Goal: Task Accomplishment & Management: Complete application form

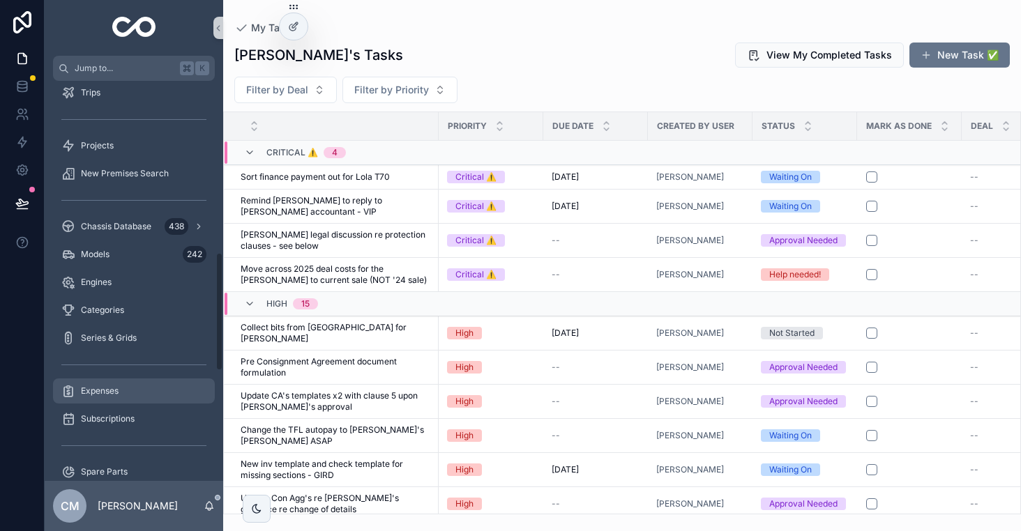
click at [97, 396] on span "Expenses" at bounding box center [100, 391] width 38 height 11
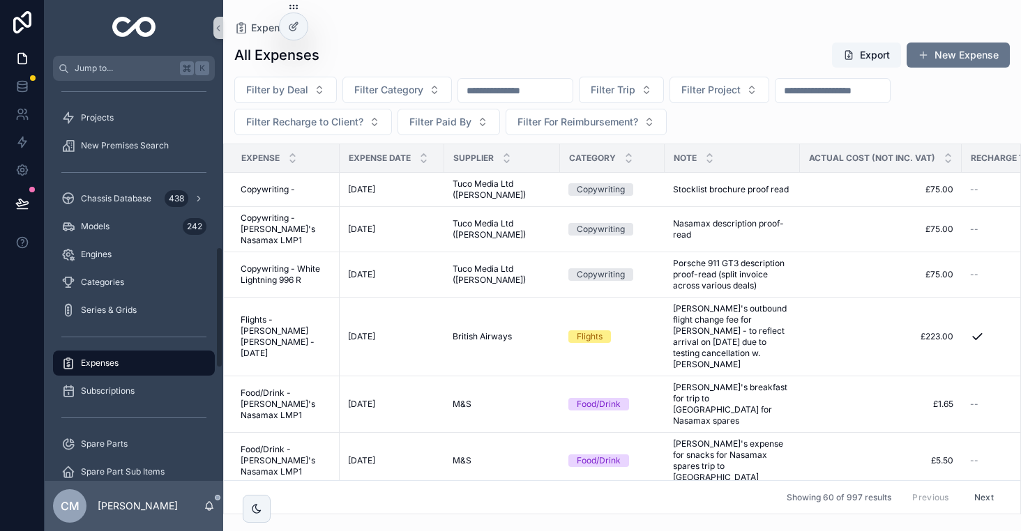
scroll to position [549, 0]
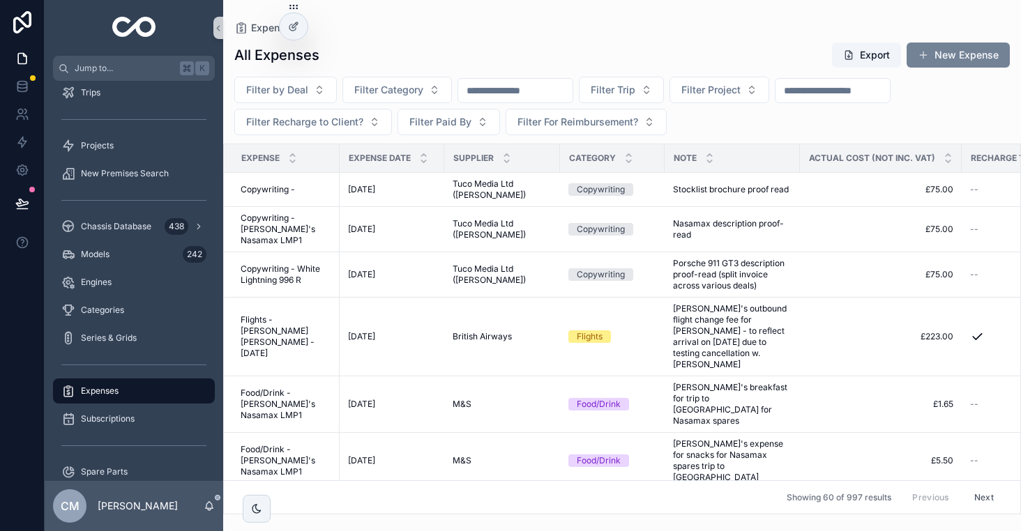
click at [931, 62] on button "New Expense" at bounding box center [958, 55] width 103 height 25
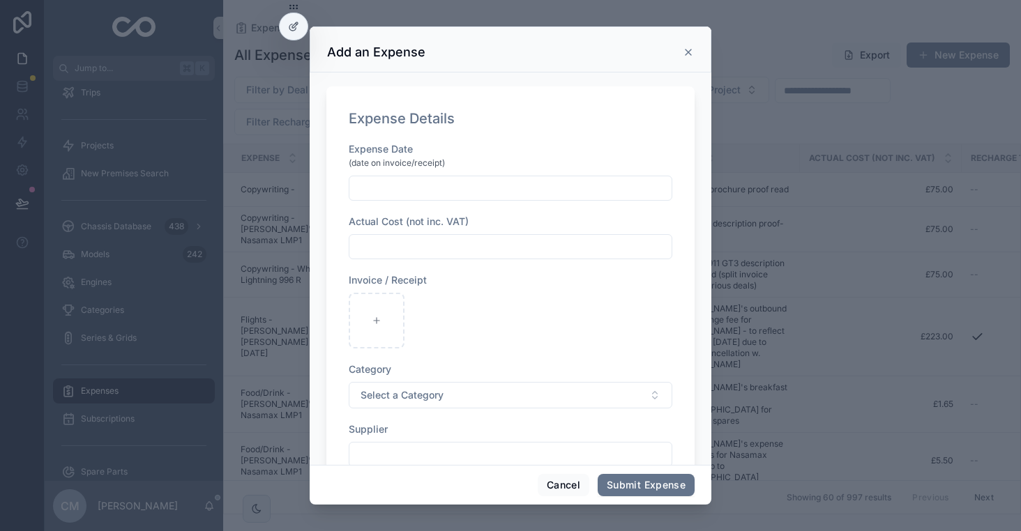
click at [690, 48] on icon "scrollable content" at bounding box center [688, 52] width 11 height 11
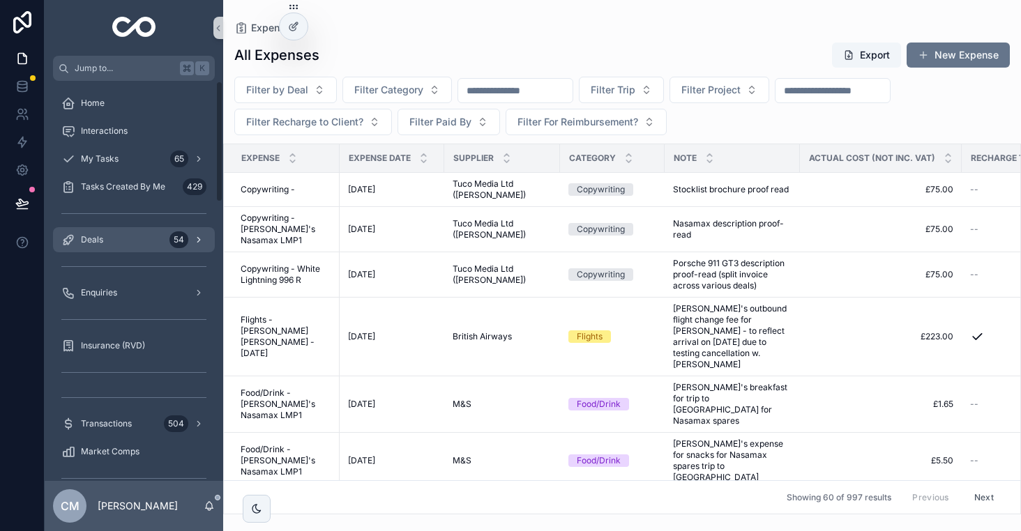
click at [107, 232] on div "Deals 54" at bounding box center [133, 240] width 145 height 22
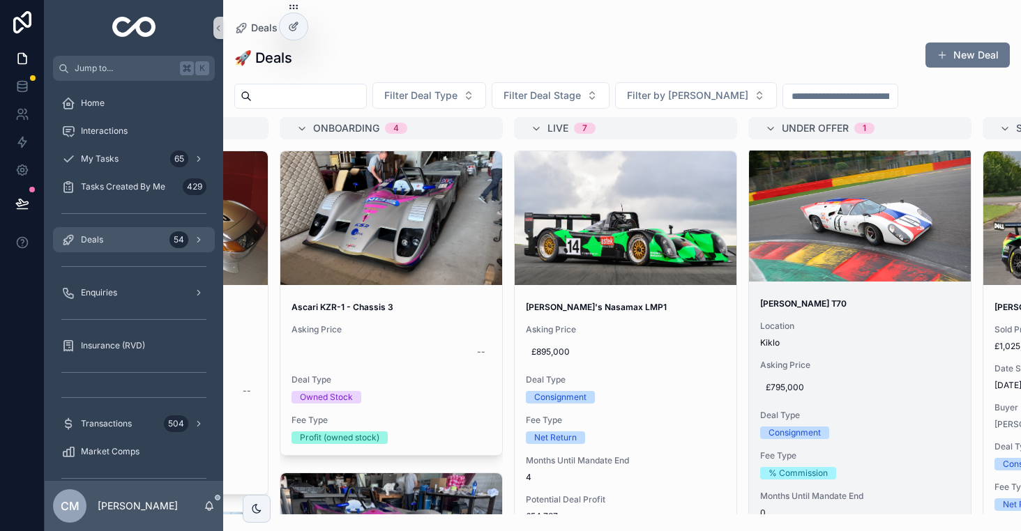
scroll to position [3, 0]
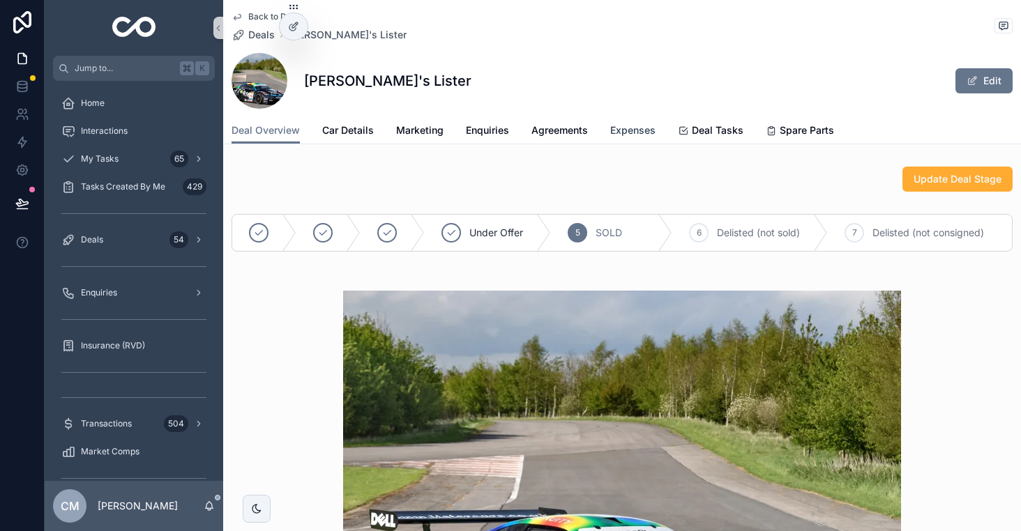
click at [621, 121] on link "Expenses" at bounding box center [632, 132] width 45 height 28
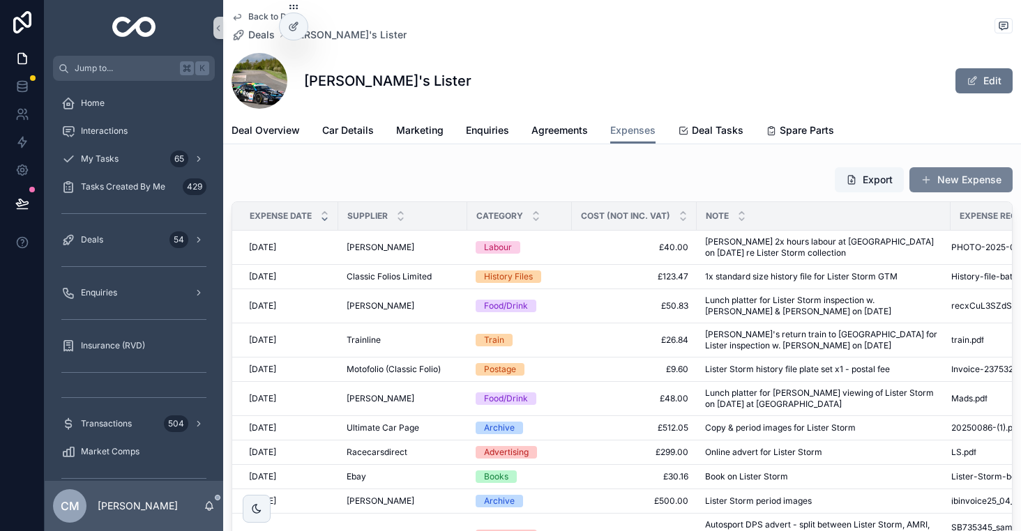
click at [953, 183] on button "New Expense" at bounding box center [960, 179] width 103 height 25
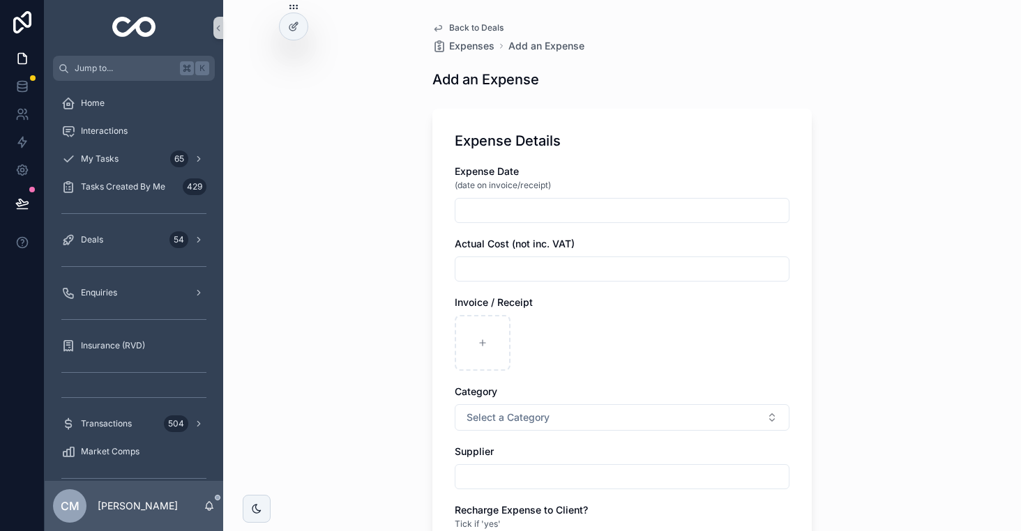
click at [572, 206] on input "scrollable content" at bounding box center [621, 211] width 333 height 20
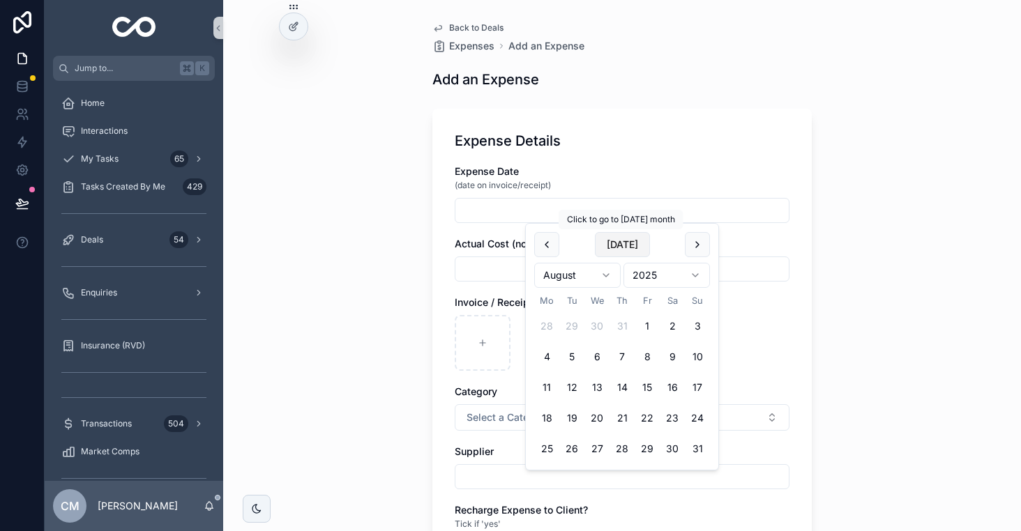
click at [608, 249] on button "[DATE]" at bounding box center [622, 244] width 55 height 25
click at [545, 329] on button "1" at bounding box center [546, 326] width 25 height 25
type input "**********"
click at [484, 261] on input "scrollable content" at bounding box center [621, 269] width 333 height 20
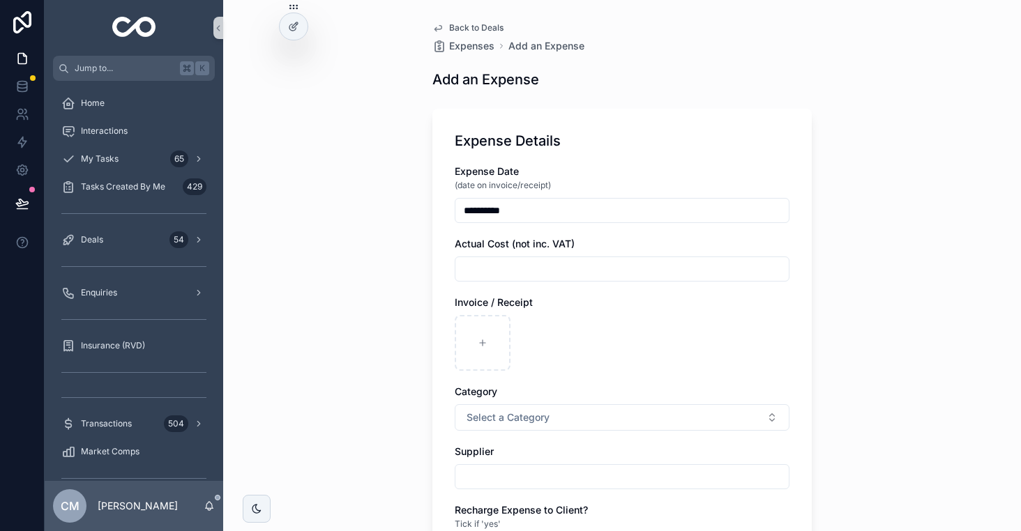
paste input "*********"
type input "*********"
click at [492, 325] on div "scrollable content" at bounding box center [483, 343] width 56 height 56
type input "**********"
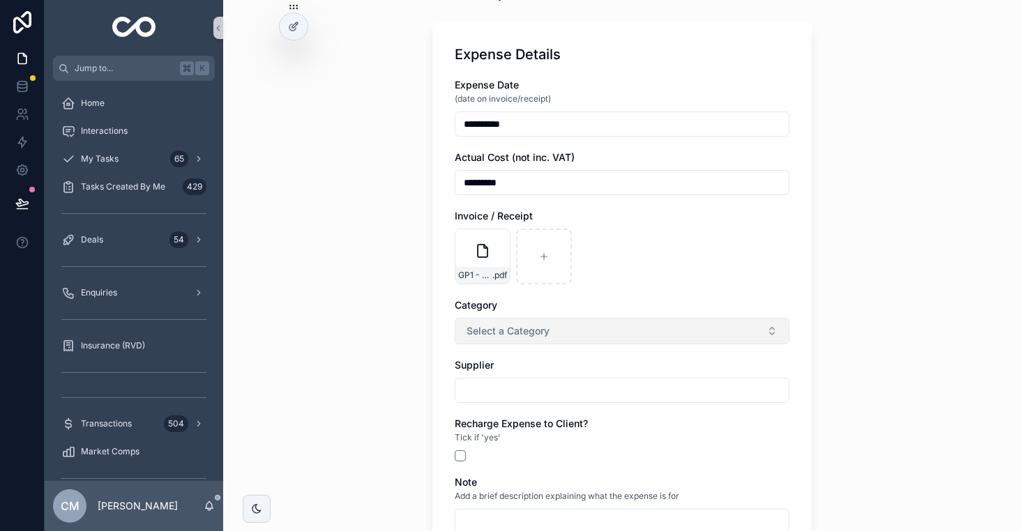
click at [550, 331] on button "Select a Category" at bounding box center [622, 331] width 335 height 26
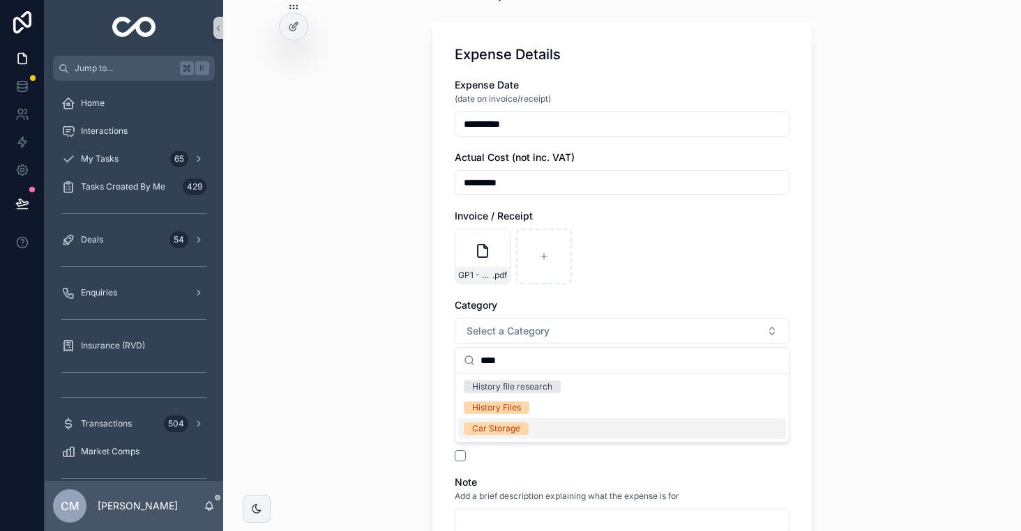
type input "****"
click at [510, 430] on div "Car Storage" at bounding box center [496, 429] width 48 height 13
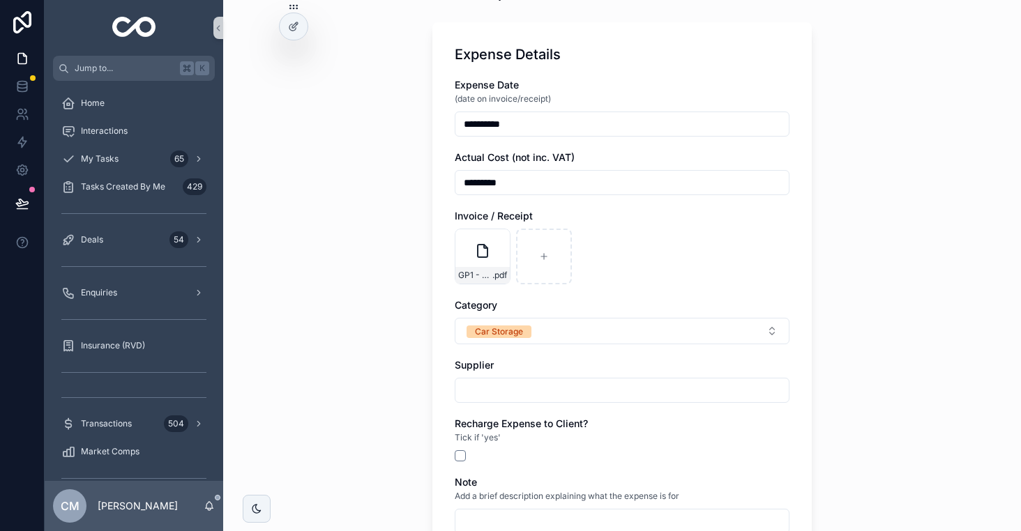
click at [501, 386] on input "scrollable content" at bounding box center [621, 391] width 333 height 20
type input "**********"
click at [592, 460] on div "scrollable content" at bounding box center [622, 455] width 335 height 11
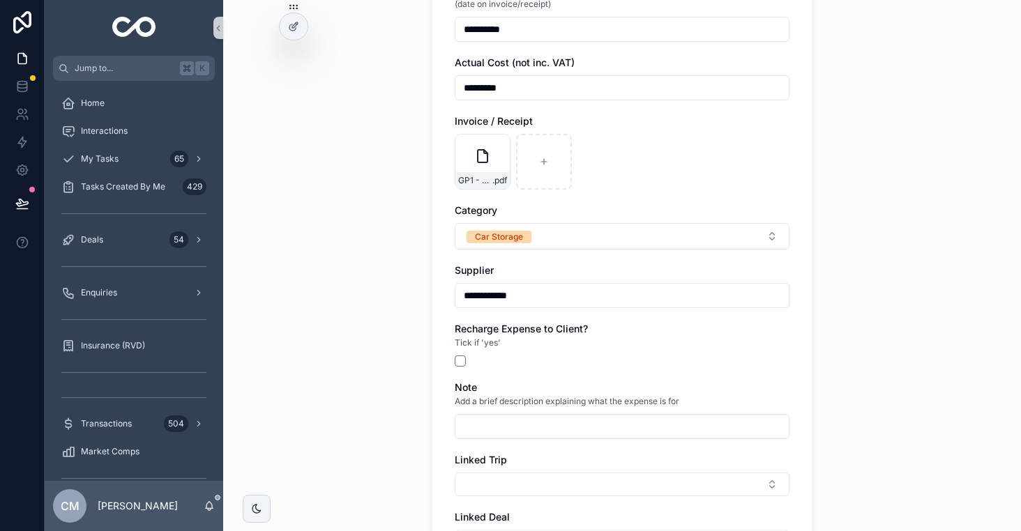
scroll to position [205, 0]
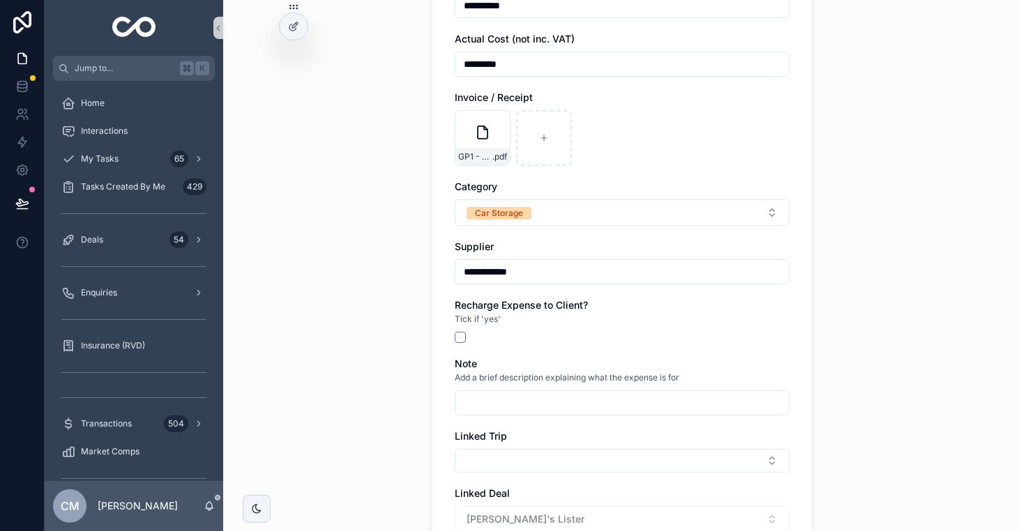
click at [522, 395] on input "scrollable content" at bounding box center [621, 403] width 333 height 20
type input "*"
drag, startPoint x: 658, startPoint y: 405, endPoint x: 550, endPoint y: 405, distance: 108.1
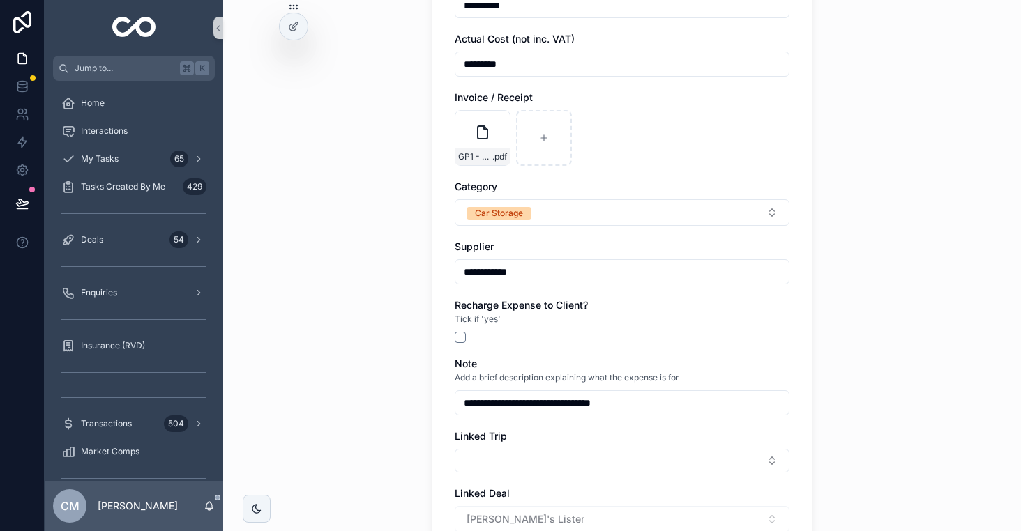
click at [550, 405] on input "**********" at bounding box center [621, 403] width 333 height 20
type input "**********"
click at [637, 347] on div "**********" at bounding box center [622, 311] width 335 height 702
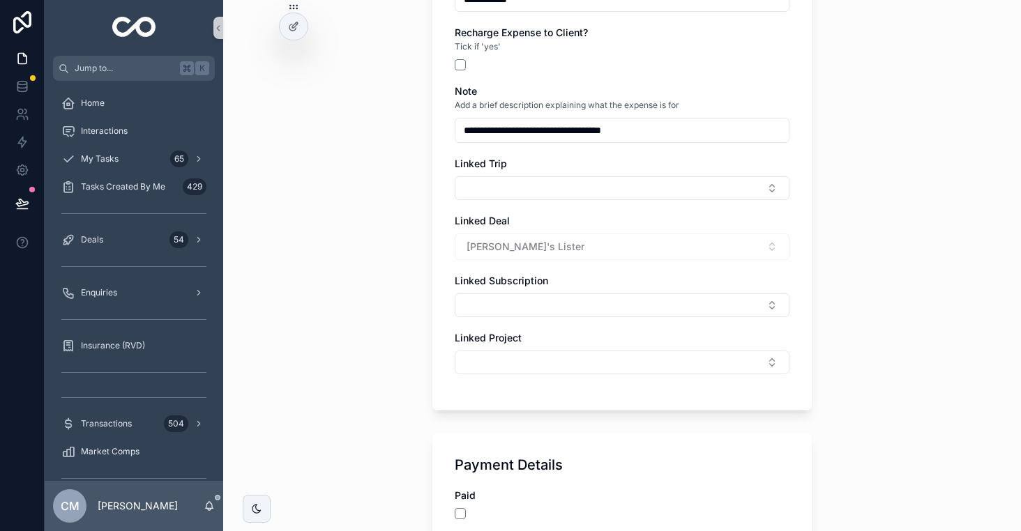
scroll to position [658, 0]
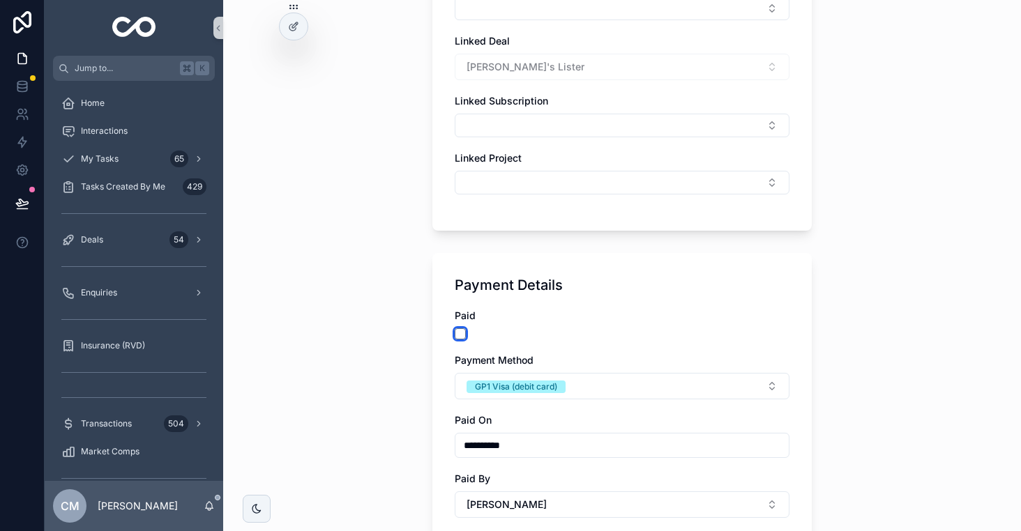
click at [460, 331] on button "scrollable content" at bounding box center [460, 333] width 11 height 11
click at [498, 382] on div "GP1 Visa (debit card)" at bounding box center [516, 387] width 82 height 13
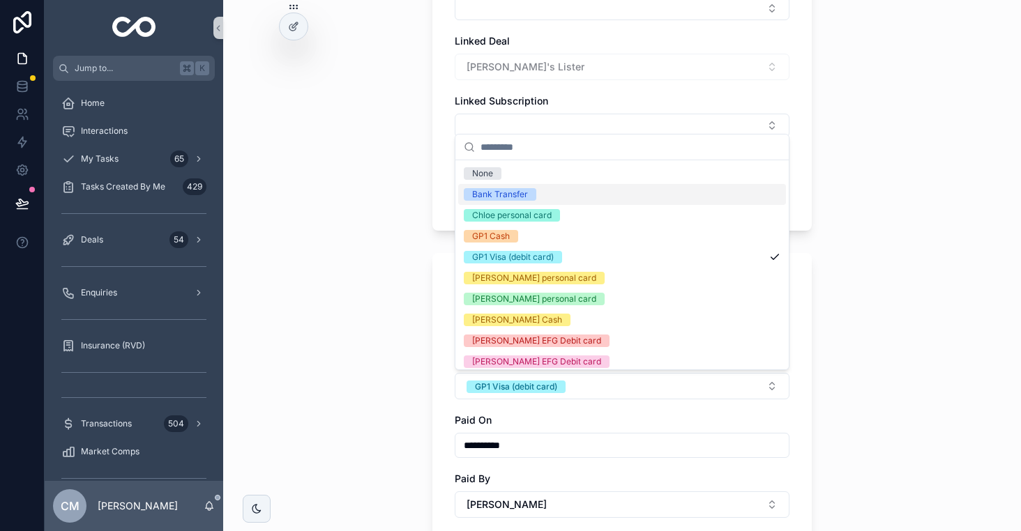
click at [496, 195] on div "Bank Transfer" at bounding box center [500, 194] width 56 height 13
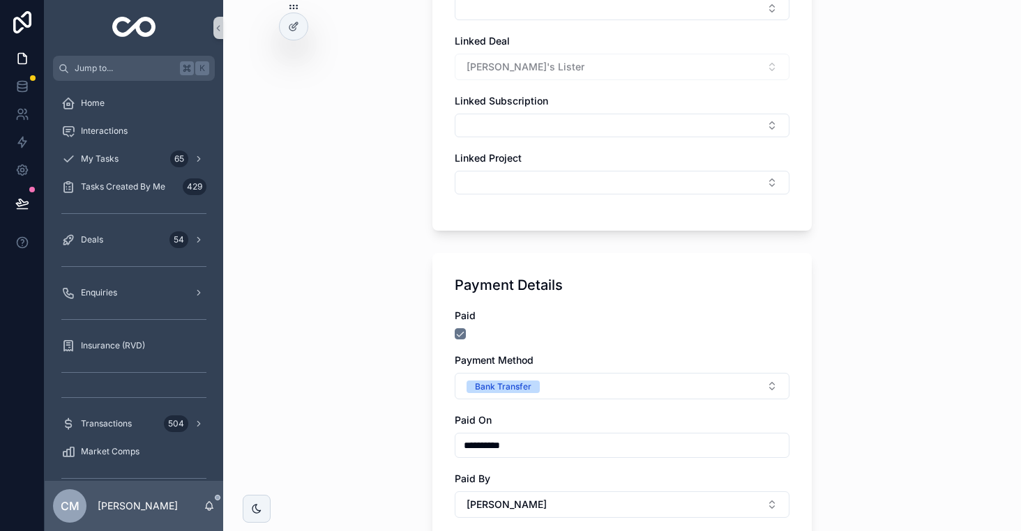
click at [384, 334] on div "**********" at bounding box center [622, 265] width 798 height 531
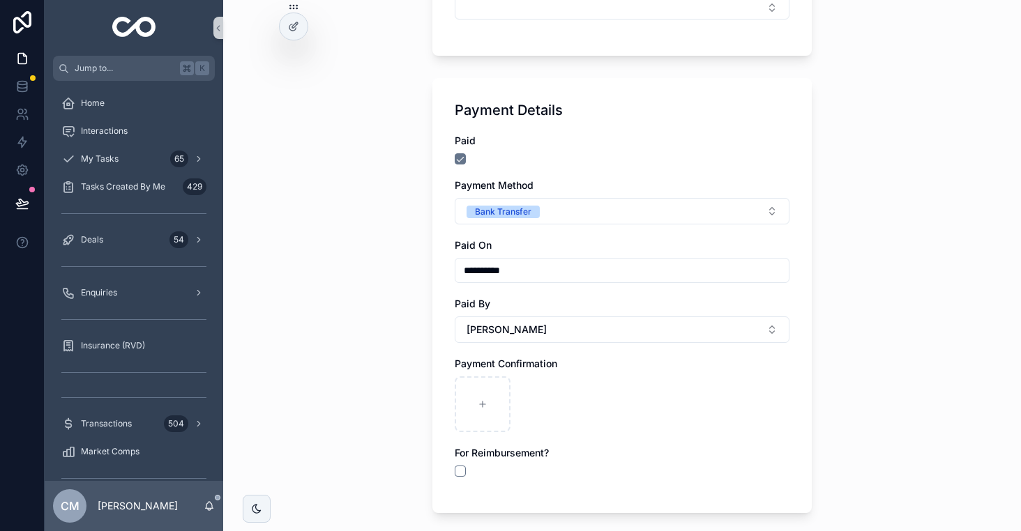
scroll to position [951, 0]
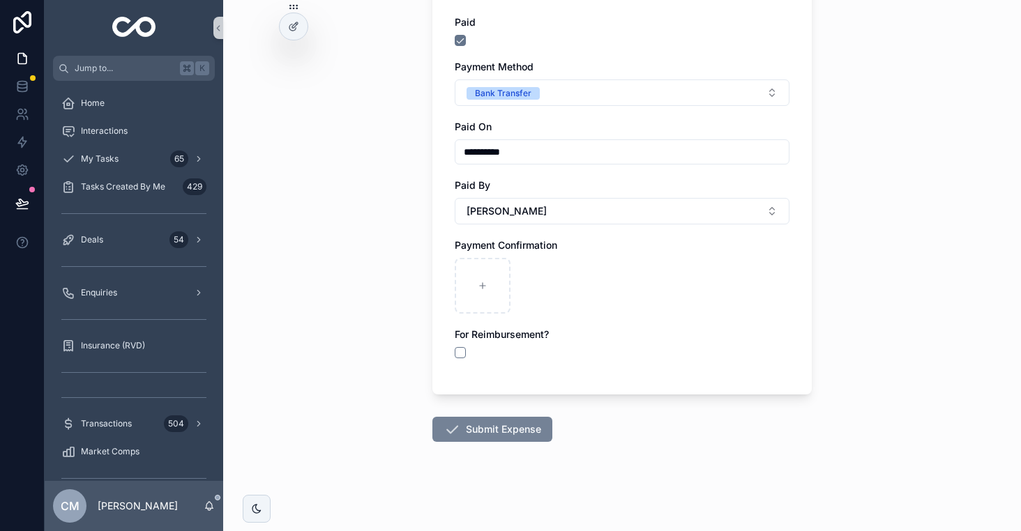
click at [490, 437] on button "Submit Expense" at bounding box center [492, 429] width 120 height 25
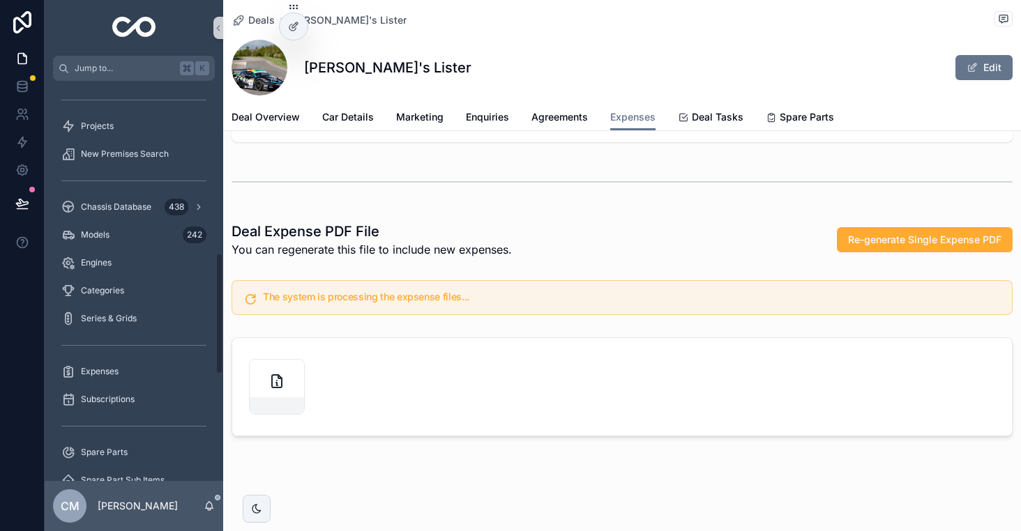
scroll to position [732, 0]
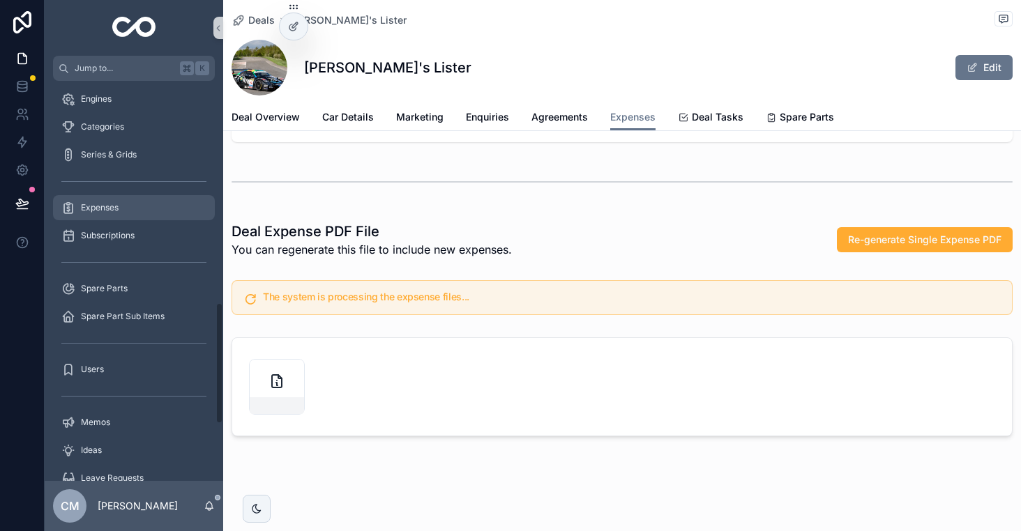
click at [114, 208] on span "Expenses" at bounding box center [100, 207] width 38 height 11
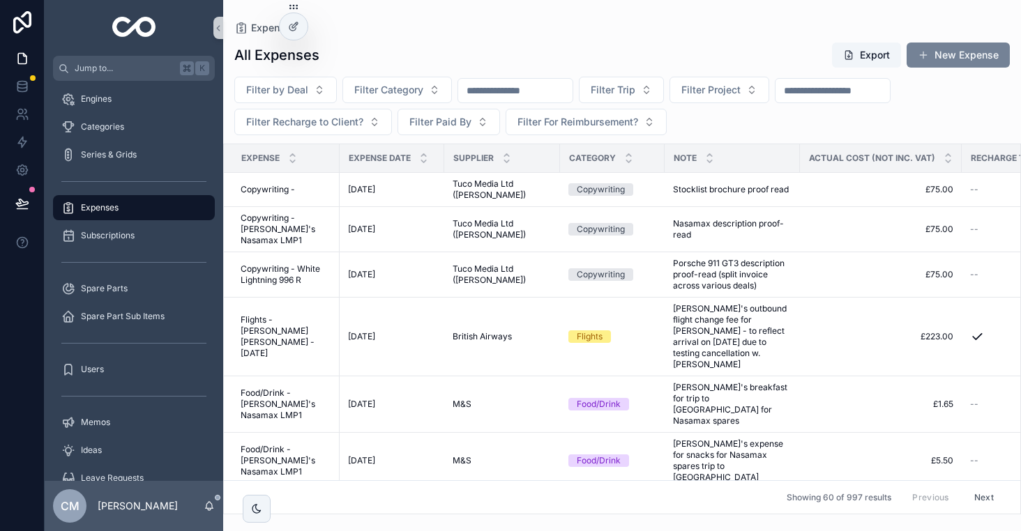
click at [973, 53] on button "New Expense" at bounding box center [958, 55] width 103 height 25
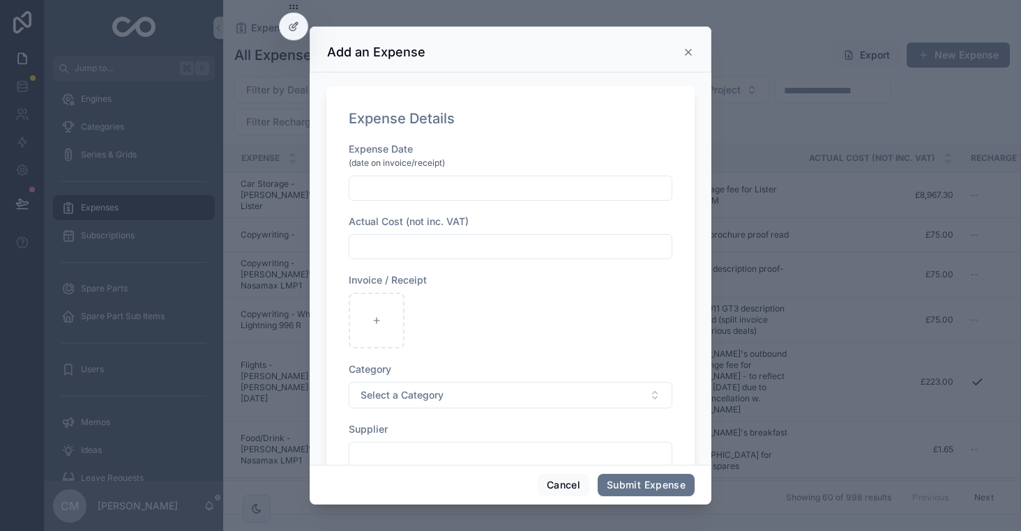
click at [495, 200] on div "scrollable content" at bounding box center [511, 188] width 324 height 25
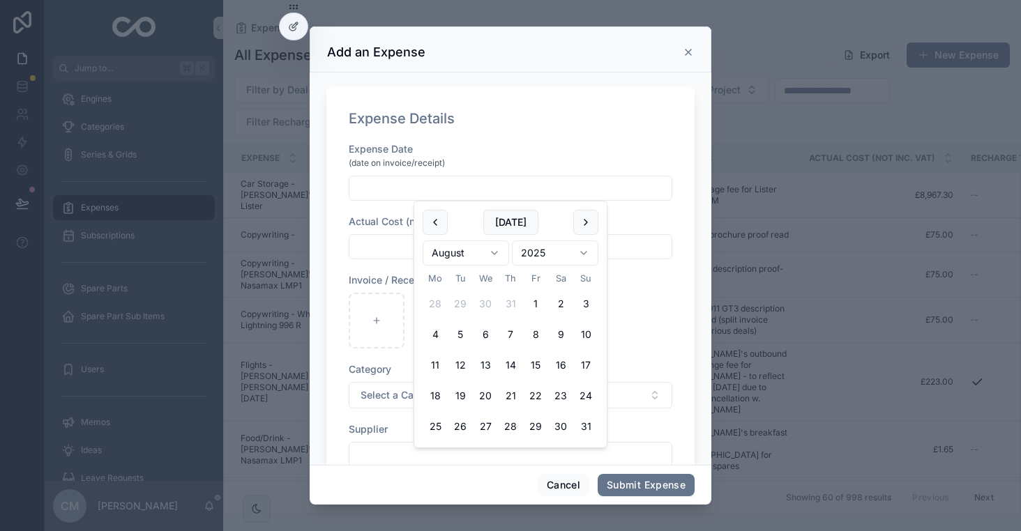
click at [495, 191] on input "scrollable content" at bounding box center [510, 189] width 322 height 20
click at [531, 225] on button "[DATE]" at bounding box center [510, 222] width 55 height 25
click at [430, 306] on button "1" at bounding box center [435, 303] width 25 height 25
type input "**********"
click at [393, 233] on div "Actual Cost (not inc. VAT)" at bounding box center [511, 237] width 324 height 45
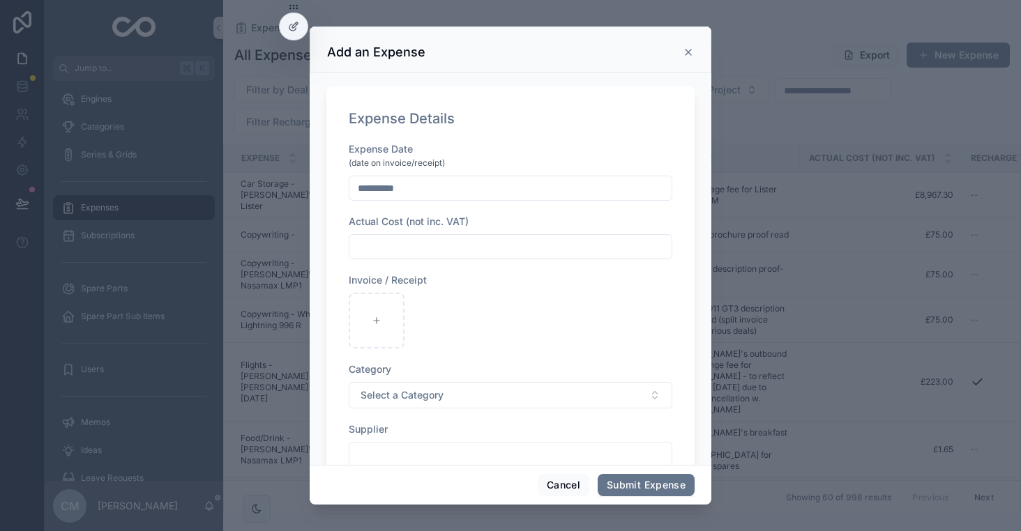
click at [388, 244] on input "scrollable content" at bounding box center [510, 247] width 322 height 20
type input "******"
click at [406, 321] on div "scrollable content" at bounding box center [511, 321] width 324 height 56
click at [372, 321] on icon "scrollable content" at bounding box center [377, 321] width 10 height 10
type input "**********"
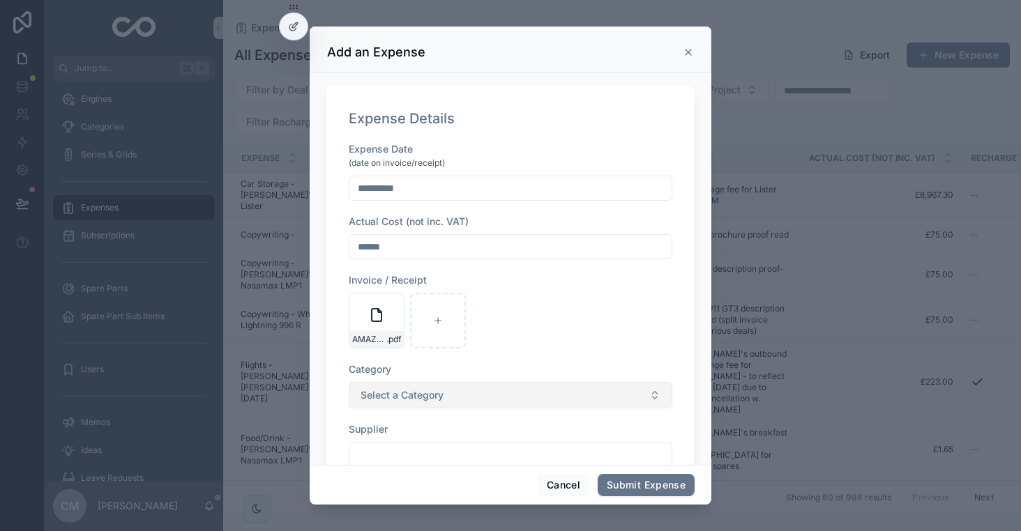
click at [441, 400] on span "Select a Category" at bounding box center [402, 395] width 83 height 14
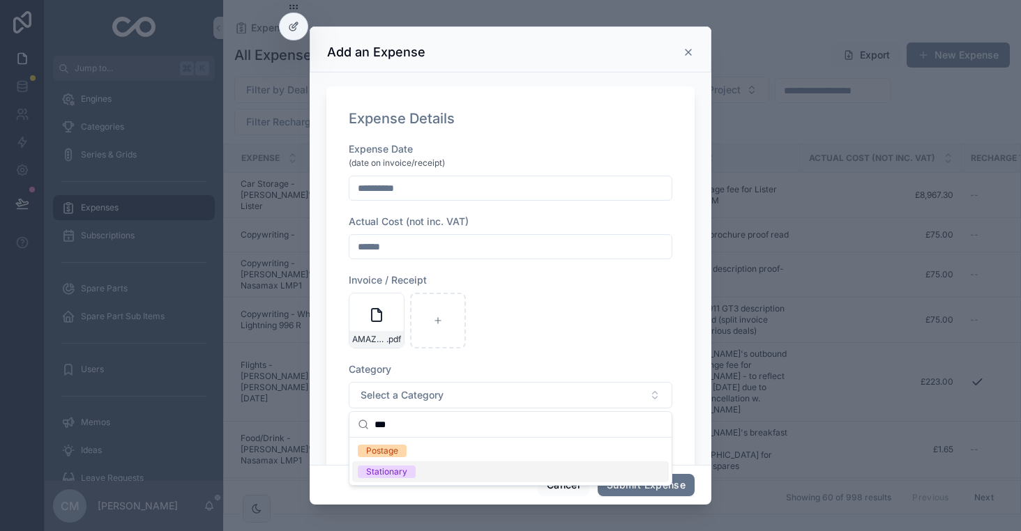
type input "***"
click at [422, 467] on div "Stationary" at bounding box center [510, 472] width 317 height 21
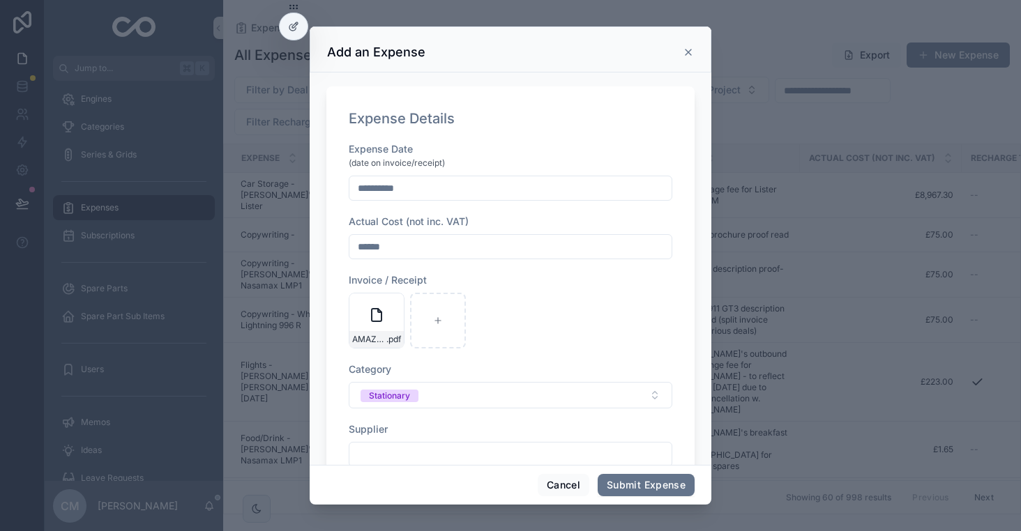
click at [555, 324] on div "AMAZON .pdf" at bounding box center [511, 321] width 324 height 56
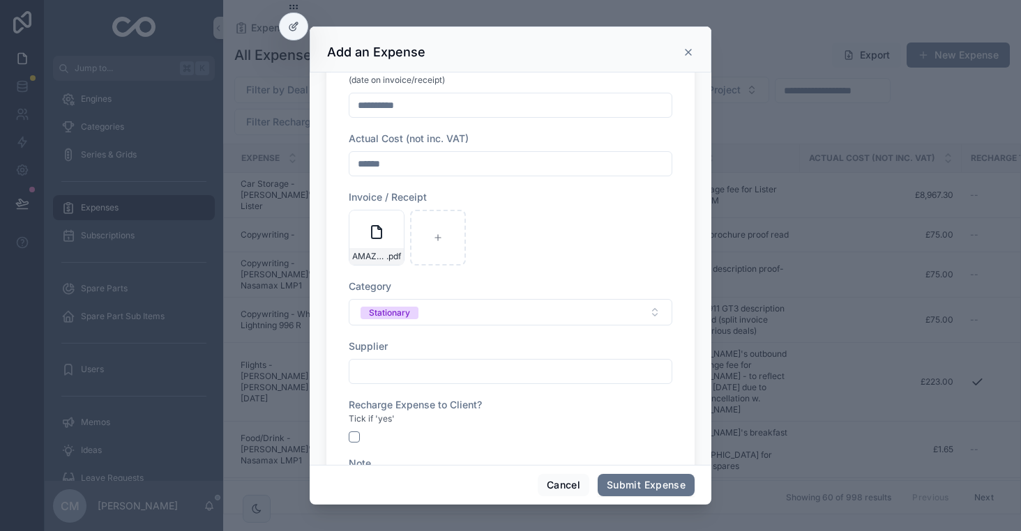
scroll to position [99, 0]
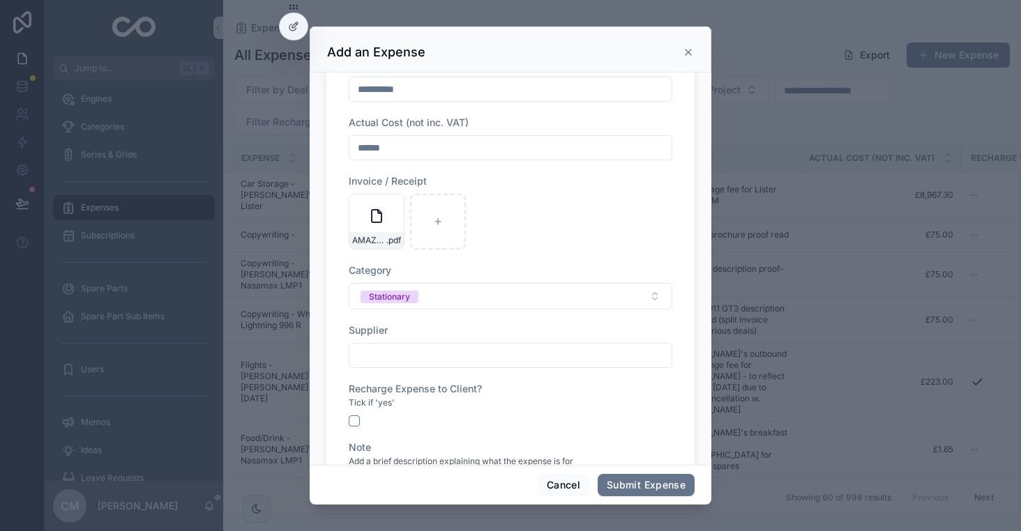
click at [400, 352] on input "scrollable content" at bounding box center [510, 356] width 322 height 20
type input "******"
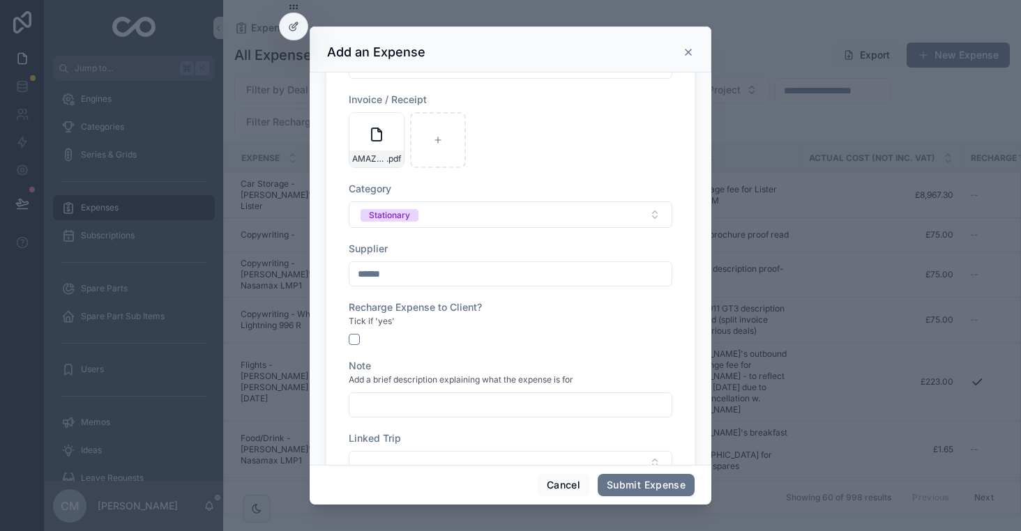
scroll to position [213, 0]
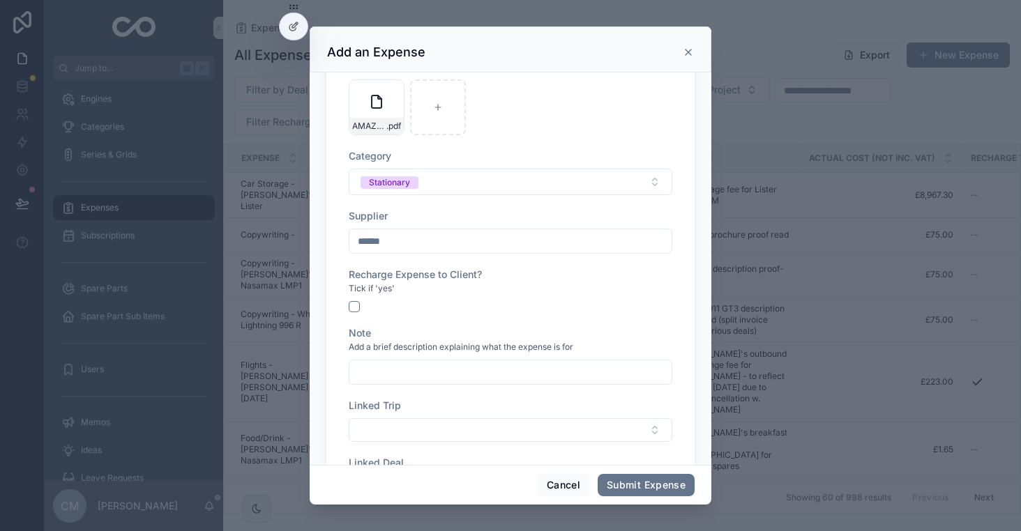
click at [384, 377] on input "scrollable content" at bounding box center [510, 373] width 322 height 20
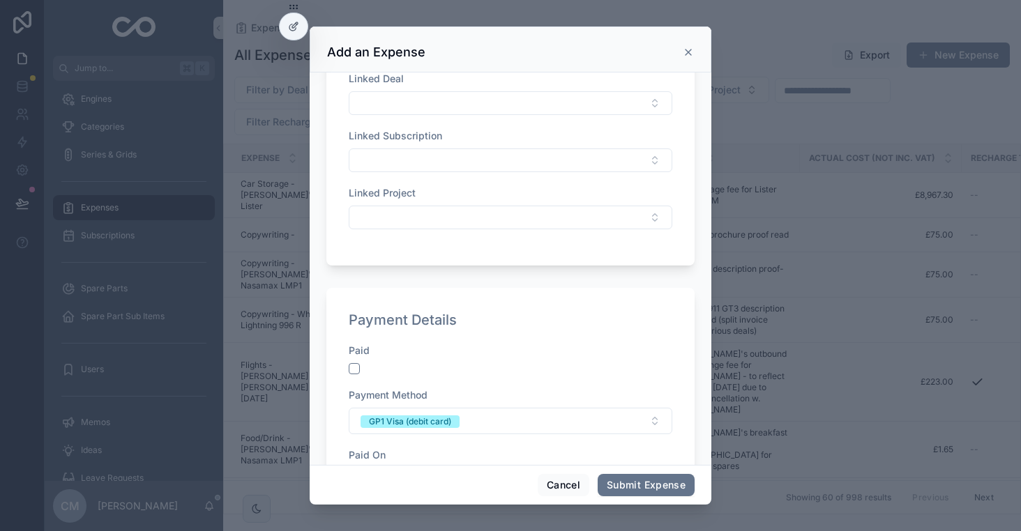
scroll to position [615, 0]
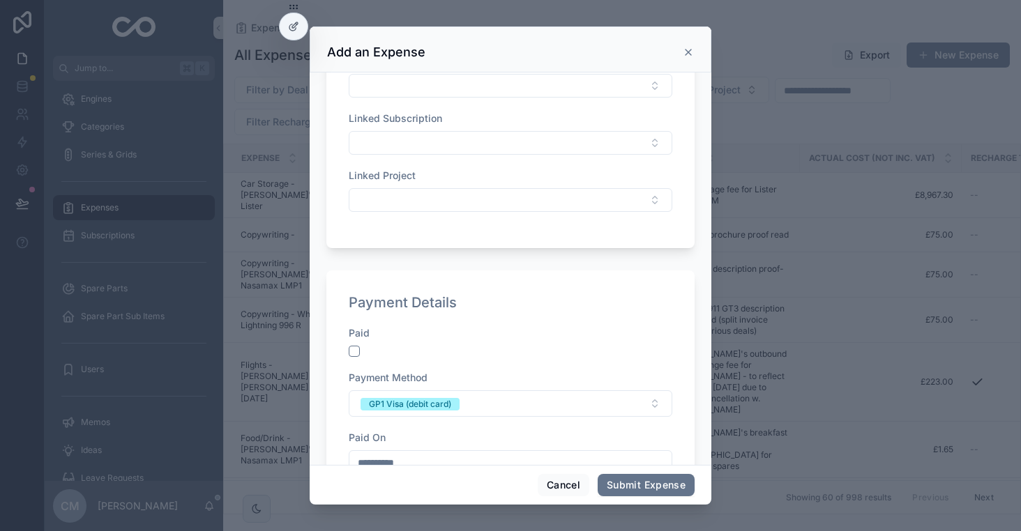
type input "**********"
click at [351, 352] on button "scrollable content" at bounding box center [354, 351] width 11 height 11
click at [390, 397] on span "GP1 Visa (debit card)" at bounding box center [410, 404] width 99 height 14
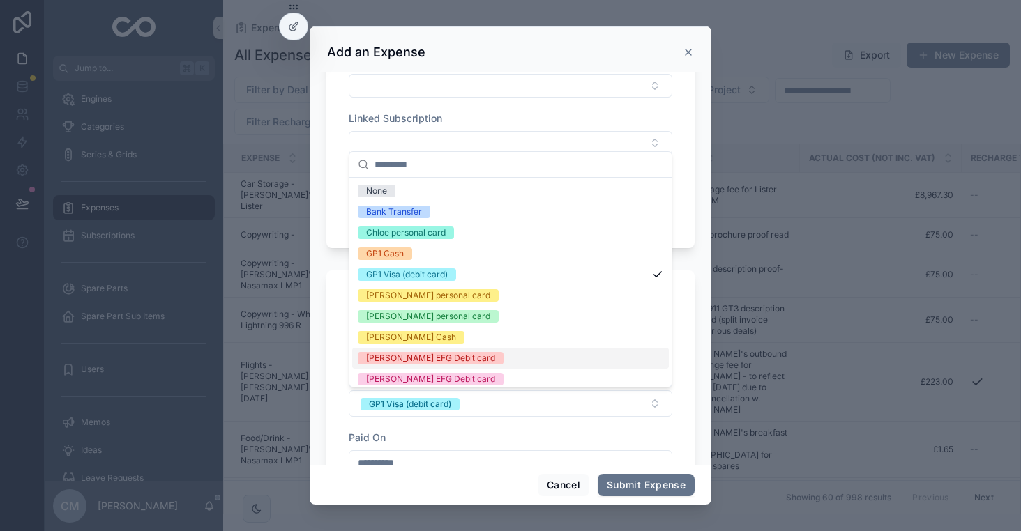
click at [433, 358] on div "[PERSON_NAME] EFG Debit card" at bounding box center [430, 358] width 129 height 13
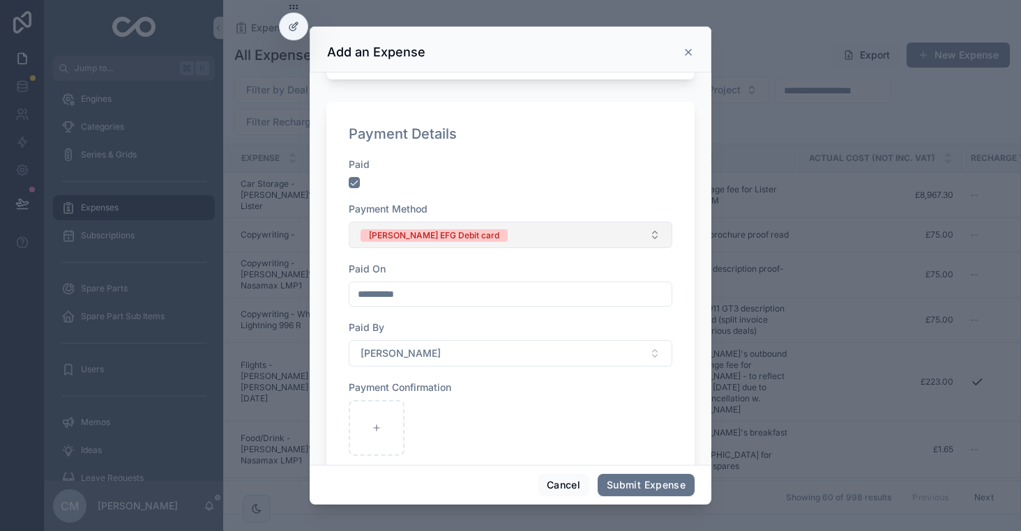
scroll to position [789, 0]
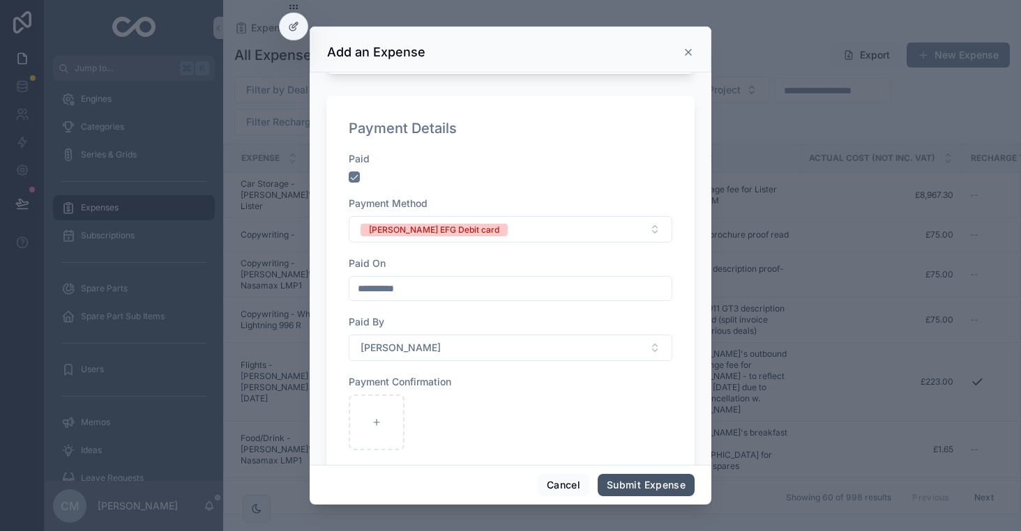
click at [632, 478] on button "Submit Expense" at bounding box center [646, 485] width 97 height 22
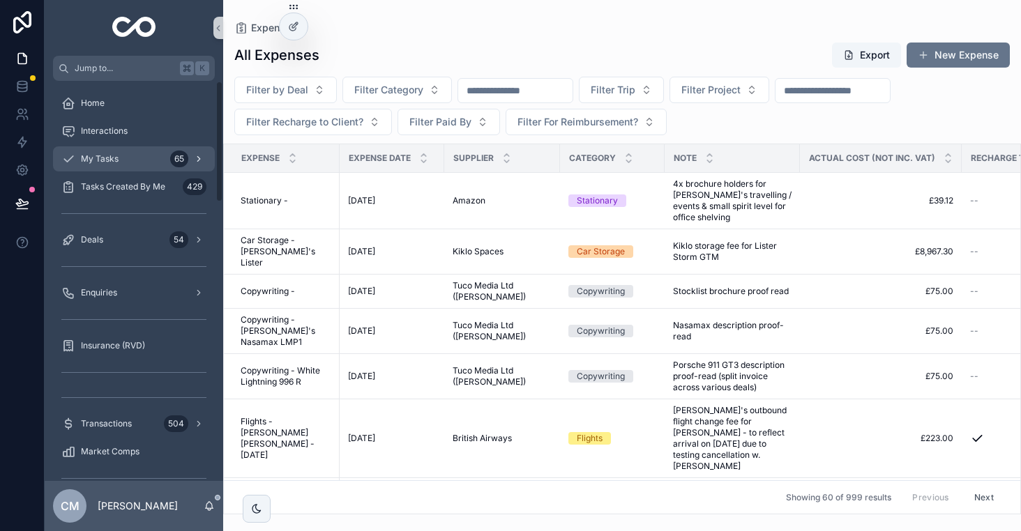
click at [111, 156] on span "My Tasks" at bounding box center [100, 158] width 38 height 11
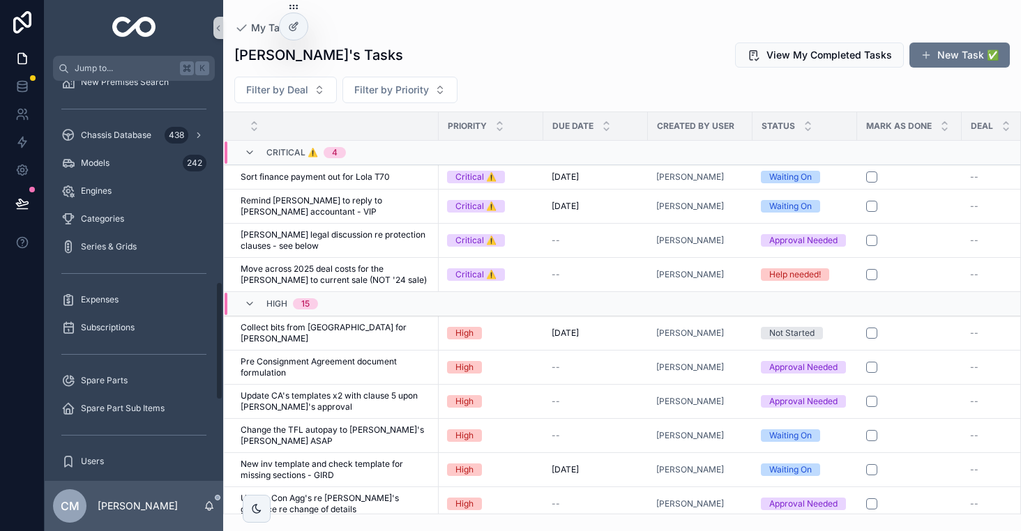
scroll to position [683, 0]
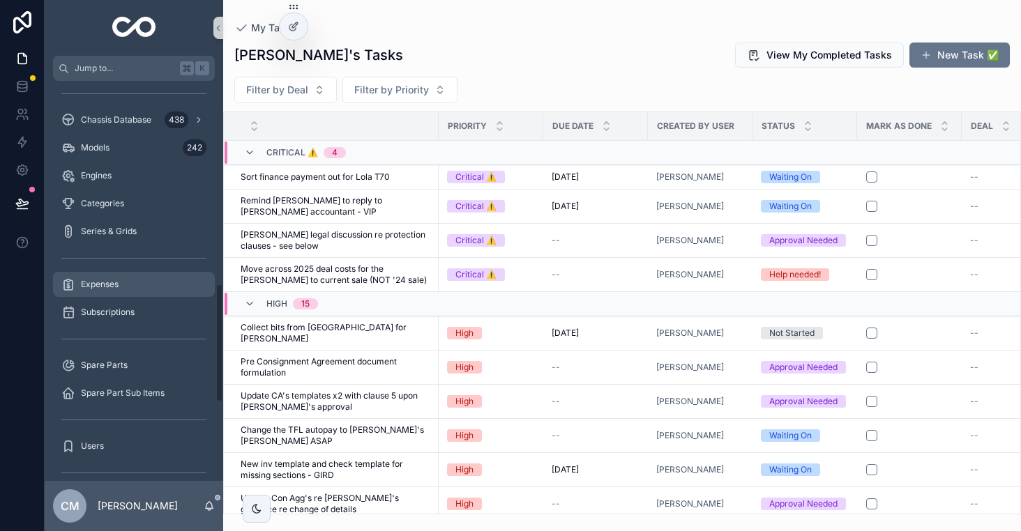
click at [99, 280] on span "Expenses" at bounding box center [100, 284] width 38 height 11
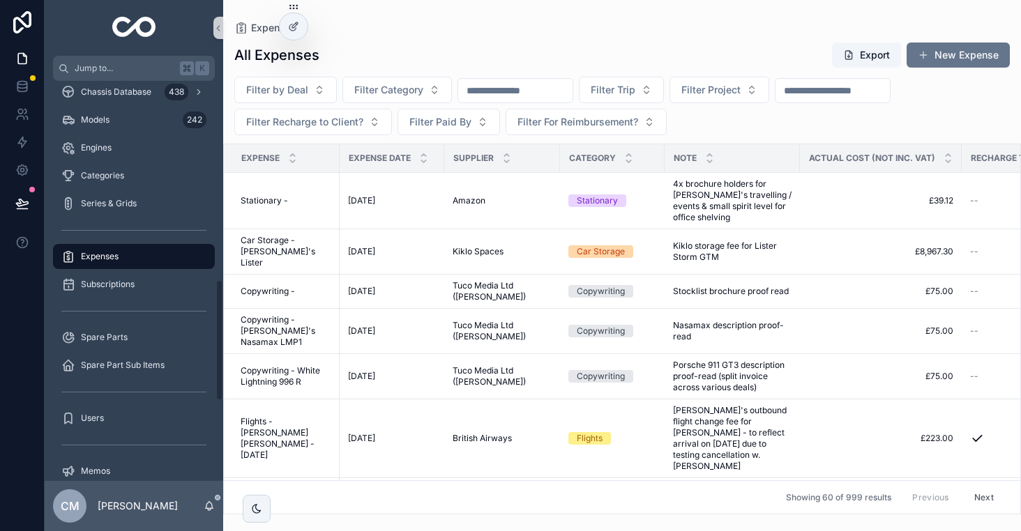
scroll to position [655, 0]
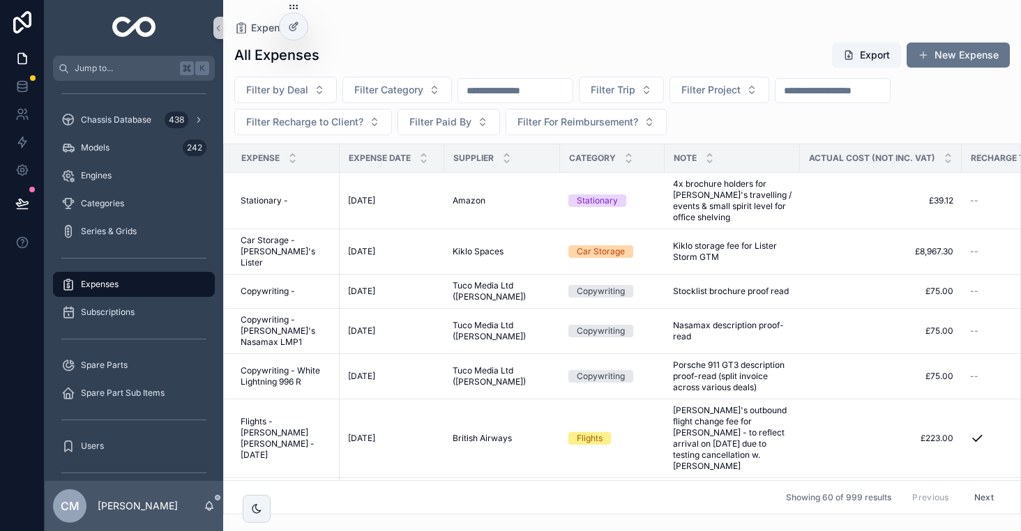
click at [546, 89] on input "scrollable content" at bounding box center [515, 91] width 114 height 20
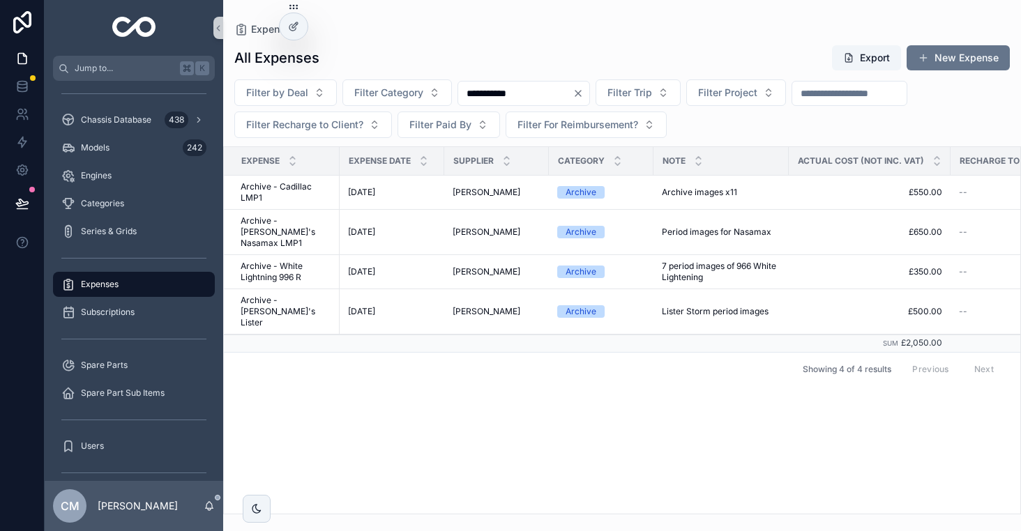
type input "**********"
click at [678, 227] on span "Period images for Nasamax" at bounding box center [716, 232] width 109 height 11
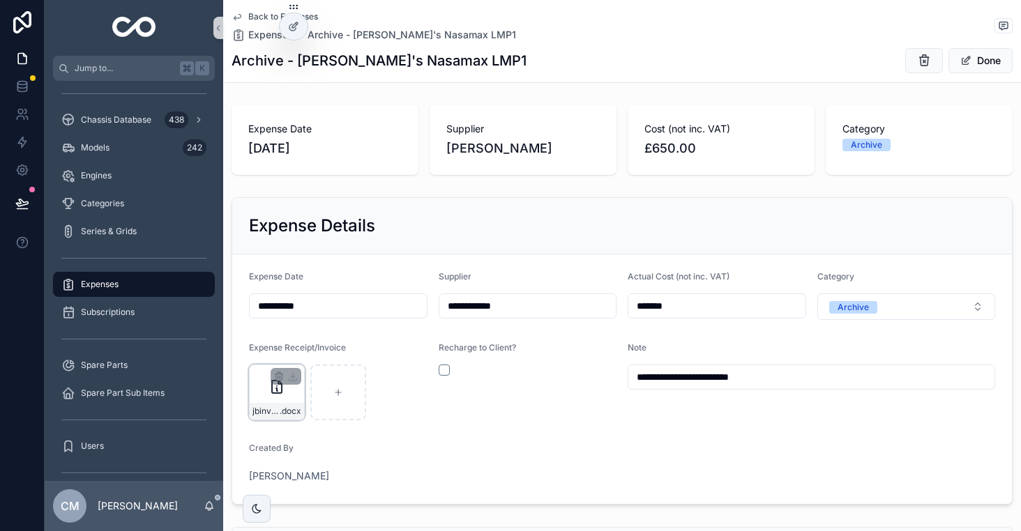
click at [263, 400] on div "jbinvoice25_07_027 .docx" at bounding box center [277, 393] width 56 height 56
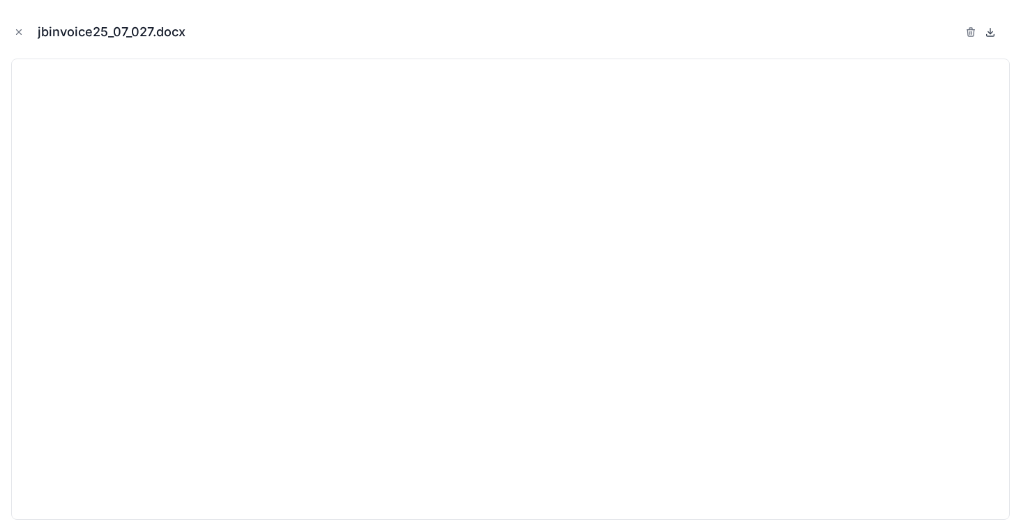
click at [989, 32] on icon at bounding box center [990, 32] width 5 height 2
click at [17, 33] on icon "Close modal" at bounding box center [19, 32] width 5 height 5
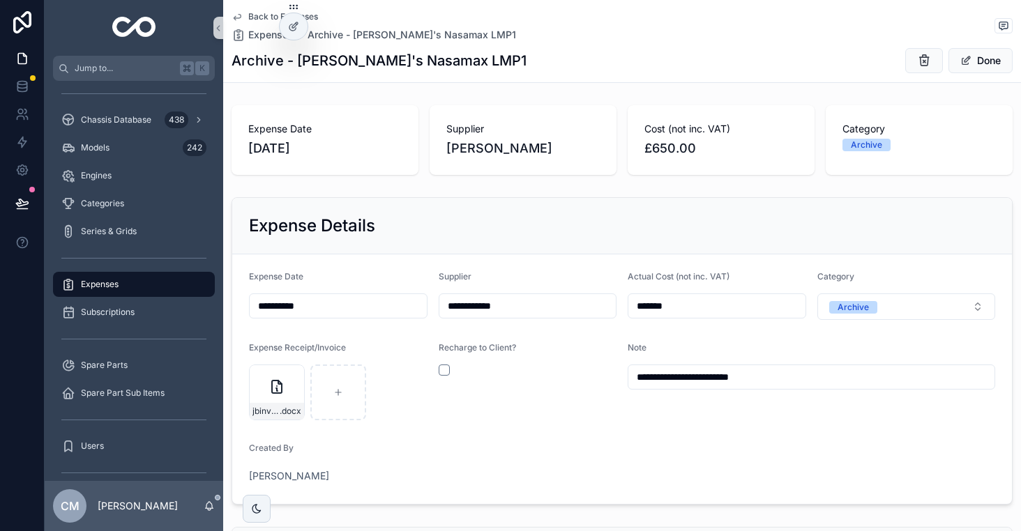
click at [254, 9] on div "Back to Expenses Expenses Archive - [PERSON_NAME]'s Nasamax LMP1 Archive - [PER…" at bounding box center [622, 41] width 781 height 82
click at [254, 14] on span "Back to Expenses" at bounding box center [283, 16] width 70 height 11
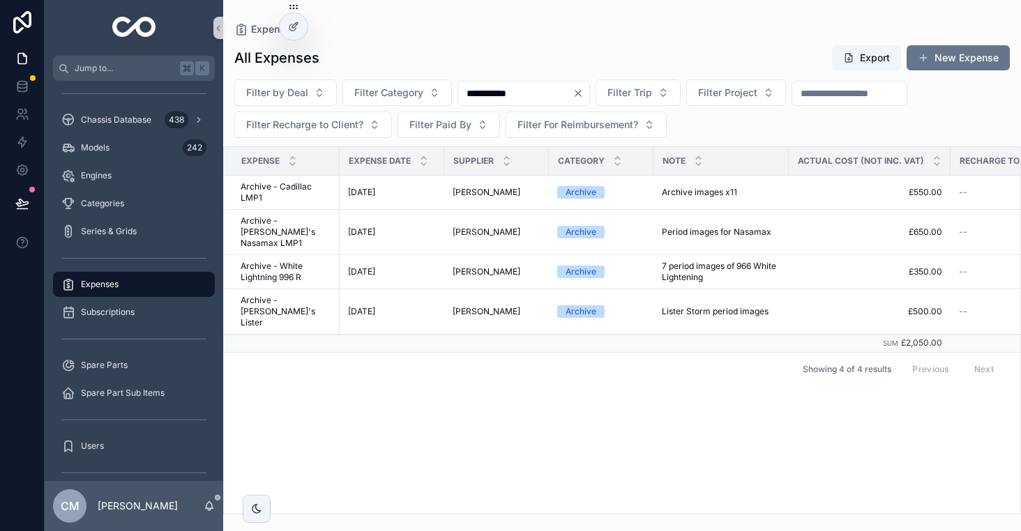
click at [538, 93] on input "**********" at bounding box center [515, 94] width 114 height 20
type input "*********"
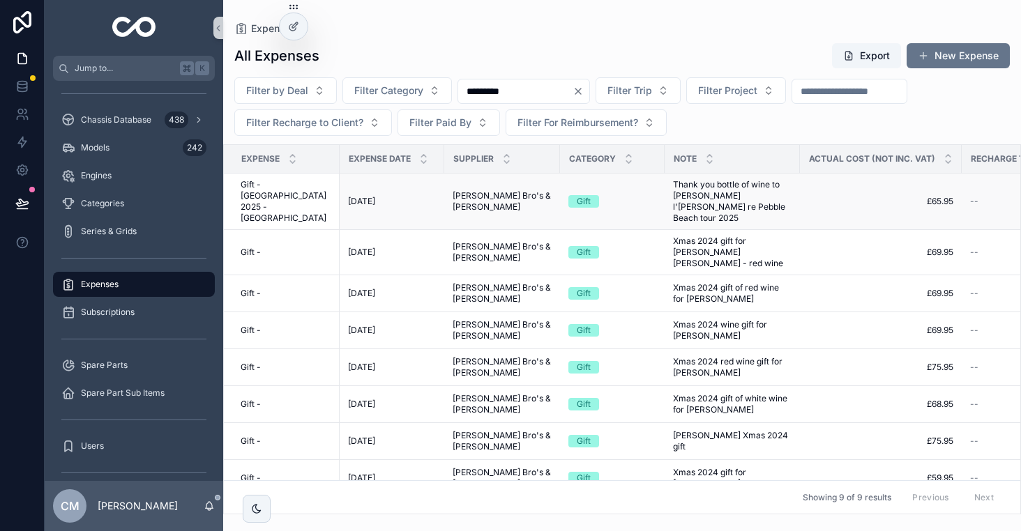
click at [694, 199] on span "Thank you bottle of wine to [PERSON_NAME] l'[PERSON_NAME] re Pebble Beach tour …" at bounding box center [732, 201] width 119 height 45
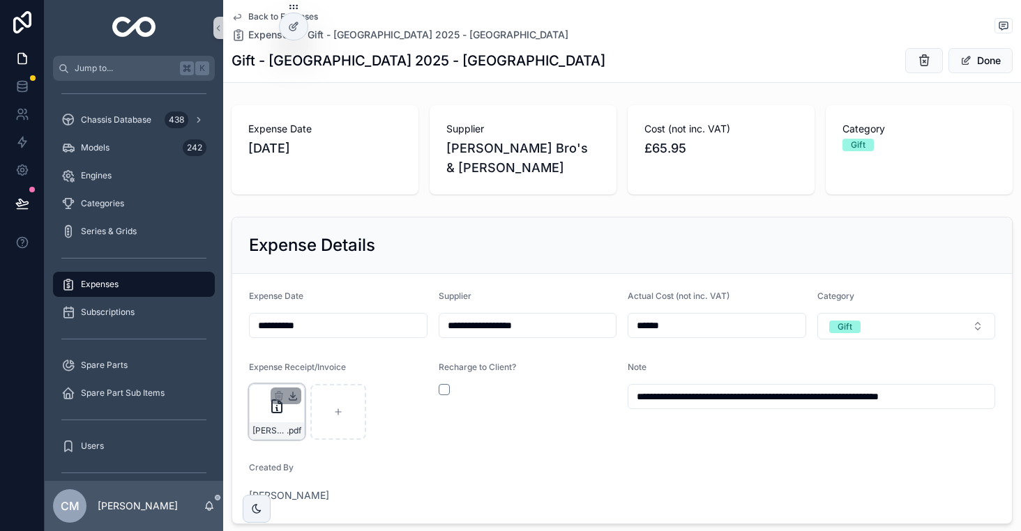
click at [291, 390] on icon "scrollable content" at bounding box center [292, 395] width 11 height 11
click at [254, 17] on span "Back to Expenses" at bounding box center [283, 16] width 70 height 11
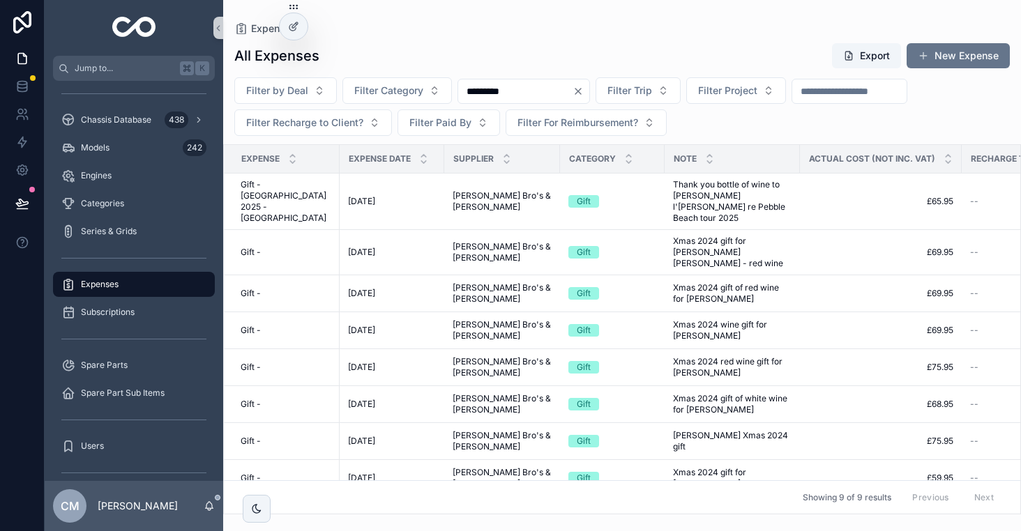
click at [524, 91] on input "*********" at bounding box center [515, 92] width 114 height 20
type input "**********"
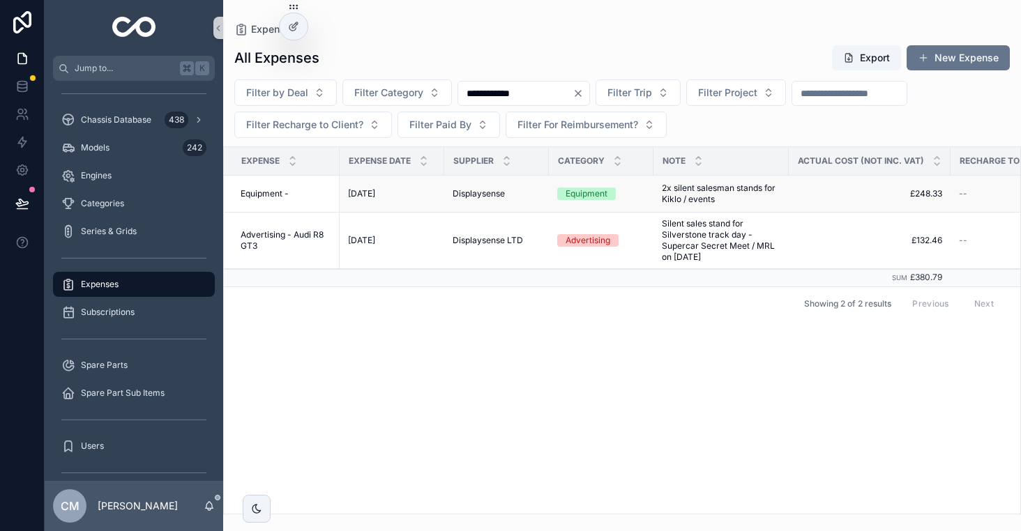
click at [586, 199] on div "Equipment" at bounding box center [587, 194] width 42 height 13
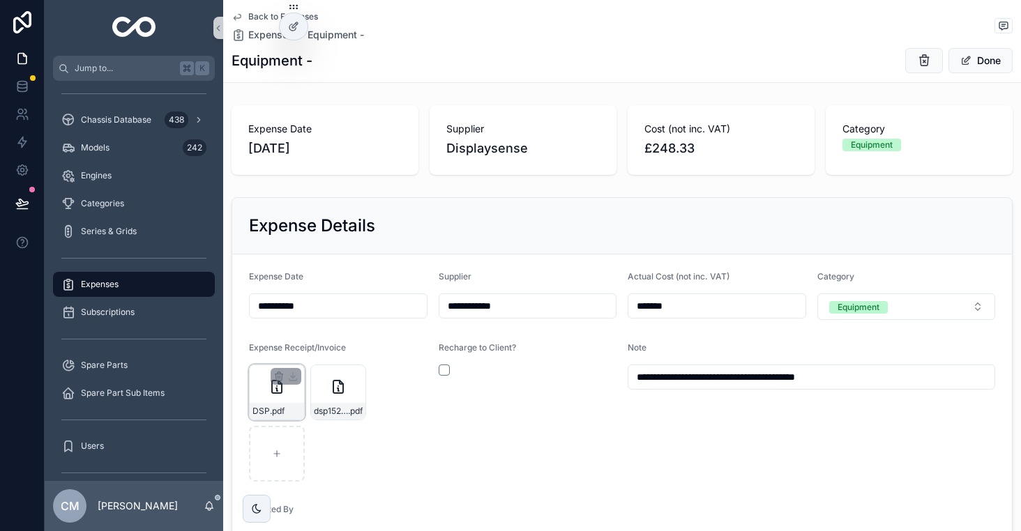
click at [256, 386] on div "DSP .pdf" at bounding box center [277, 393] width 56 height 56
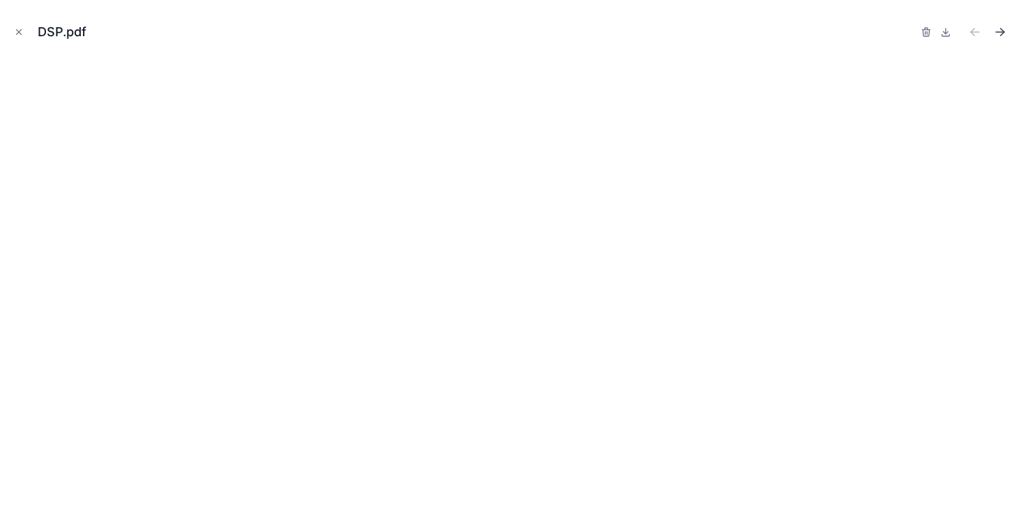
click at [1003, 24] on button "Next file" at bounding box center [1000, 32] width 20 height 20
click at [948, 32] on icon at bounding box center [945, 32] width 5 height 2
click at [18, 23] on div "dsp152479.pdf" at bounding box center [510, 32] width 999 height 42
click at [19, 31] on icon "Close modal" at bounding box center [19, 32] width 5 height 5
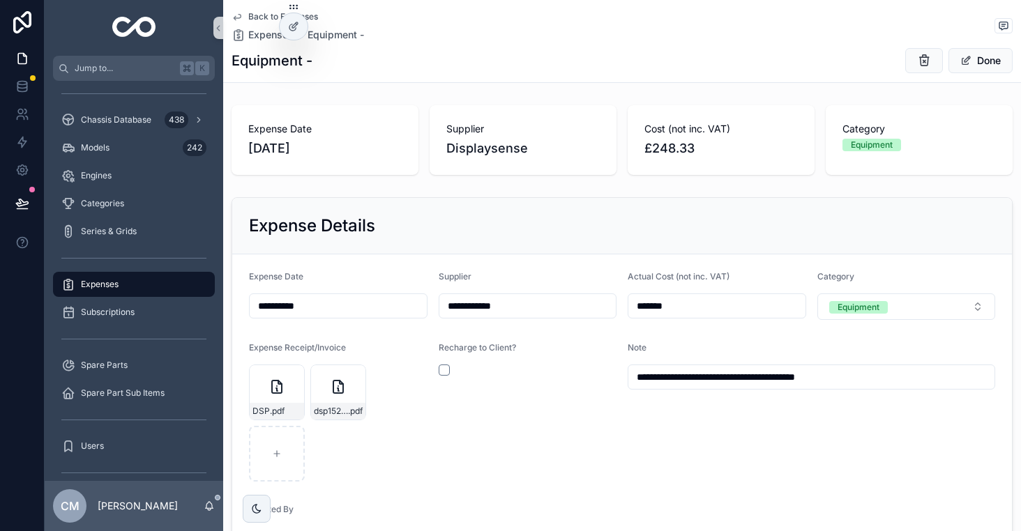
click at [263, 13] on span "Back to Expenses" at bounding box center [283, 16] width 70 height 11
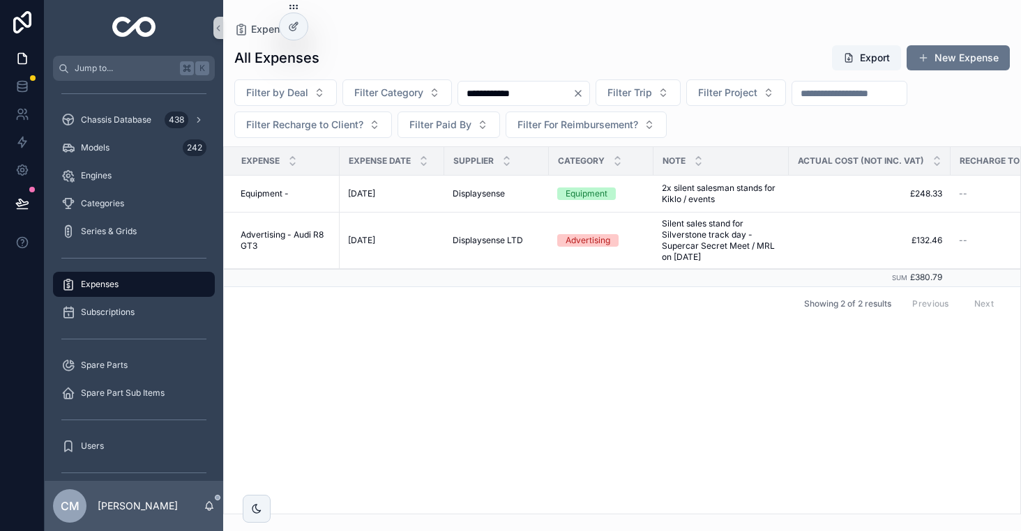
click at [540, 94] on input "**********" at bounding box center [515, 94] width 114 height 20
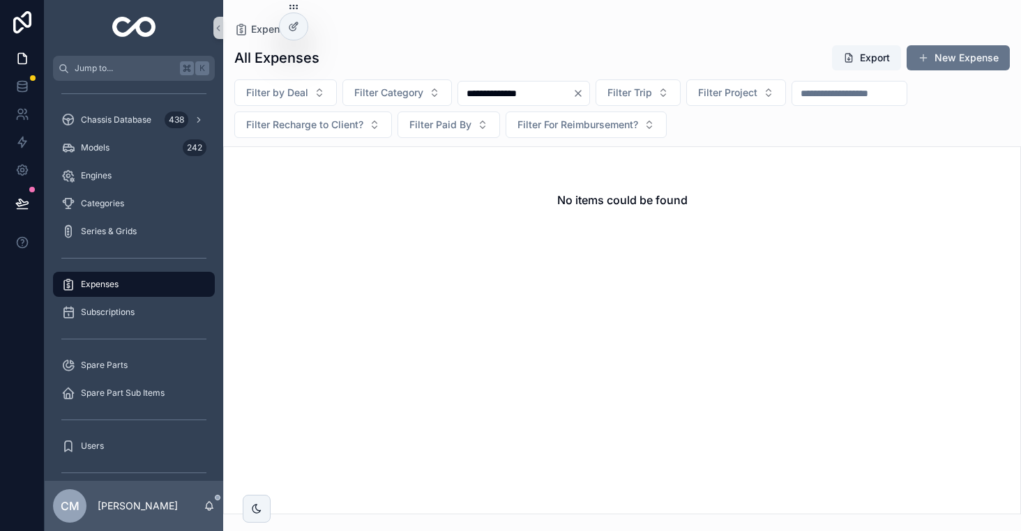
drag, startPoint x: 545, startPoint y: 92, endPoint x: 499, endPoint y: 92, distance: 46.7
click at [499, 92] on input "**********" at bounding box center [515, 94] width 114 height 20
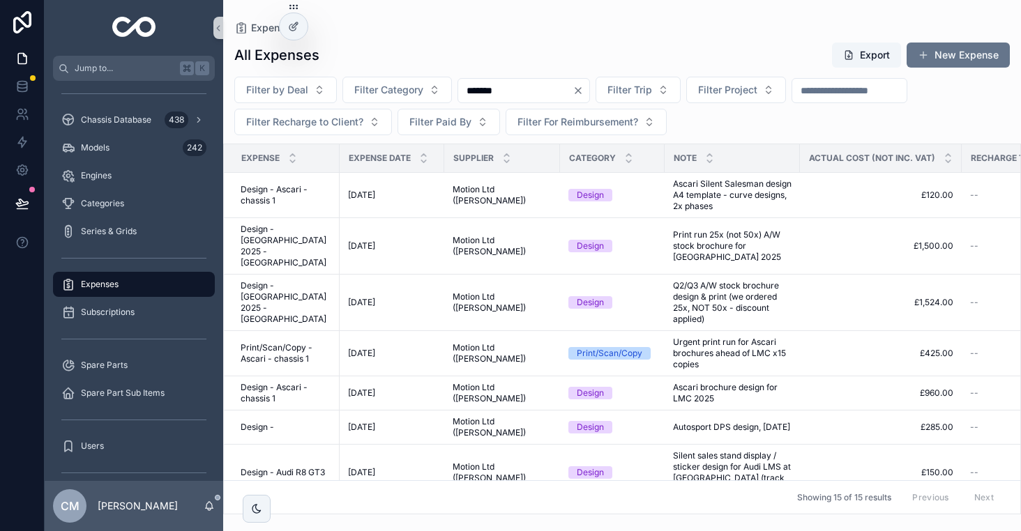
type input "******"
click at [923, 241] on span "£1,500.00" at bounding box center [880, 246] width 145 height 11
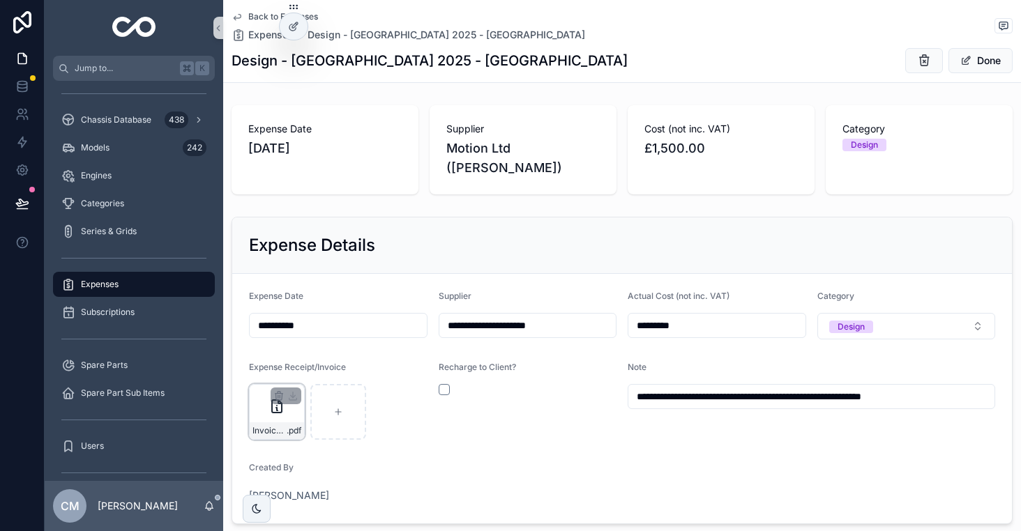
click at [265, 423] on div "Invoice-MOTX01819-(2)-(2) .pdf" at bounding box center [277, 431] width 54 height 17
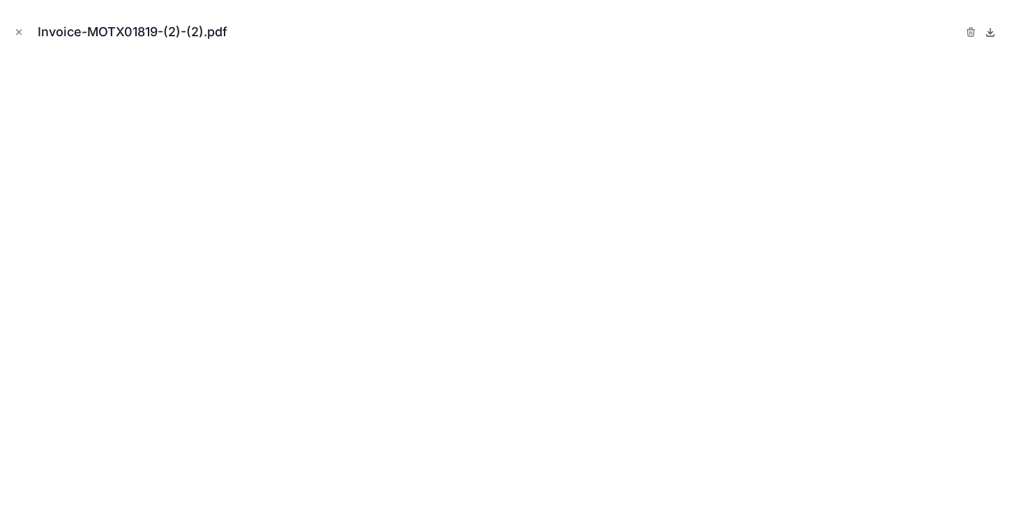
click at [990, 33] on icon at bounding box center [990, 32] width 0 height 6
click at [15, 33] on icon "Close modal" at bounding box center [19, 32] width 10 height 10
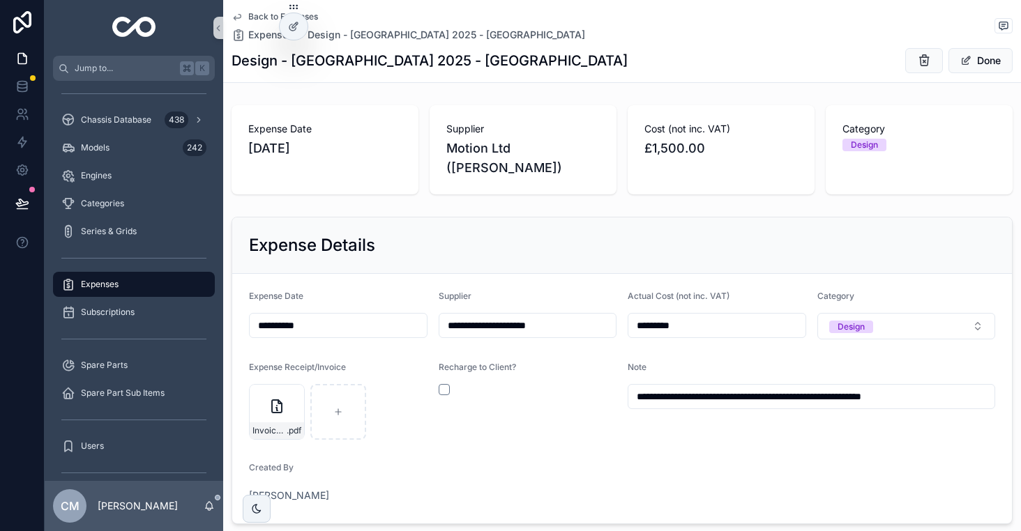
click at [255, 17] on span "Back to Expenses" at bounding box center [283, 16] width 70 height 11
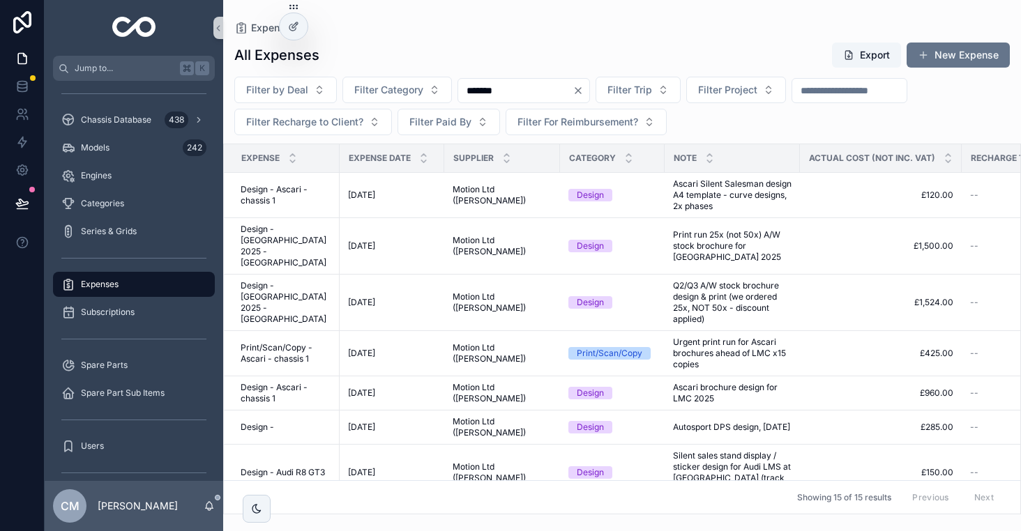
click at [531, 93] on input "******" at bounding box center [515, 91] width 114 height 20
type input "*"
type input "********"
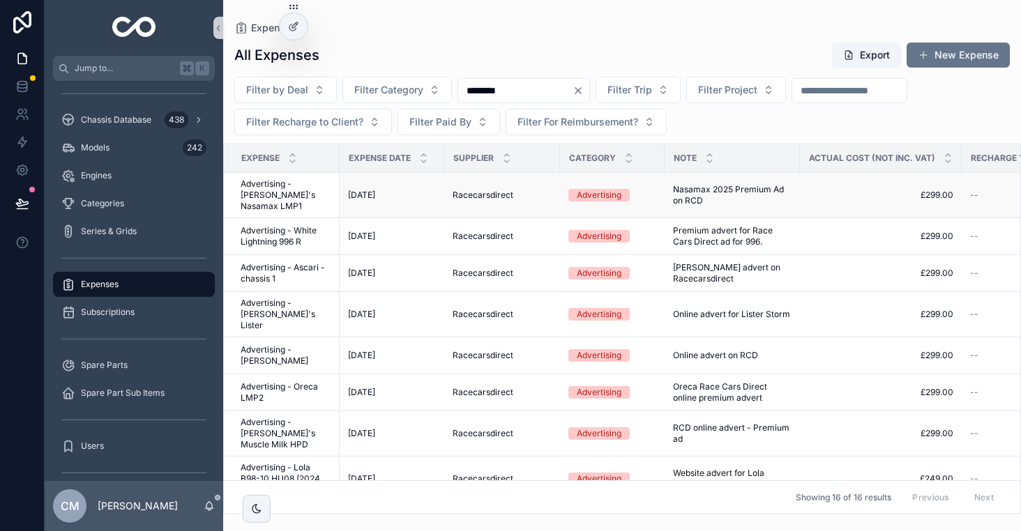
click at [292, 201] on span "Advertising - [PERSON_NAME]'s Nasamax LMP1" at bounding box center [286, 195] width 91 height 33
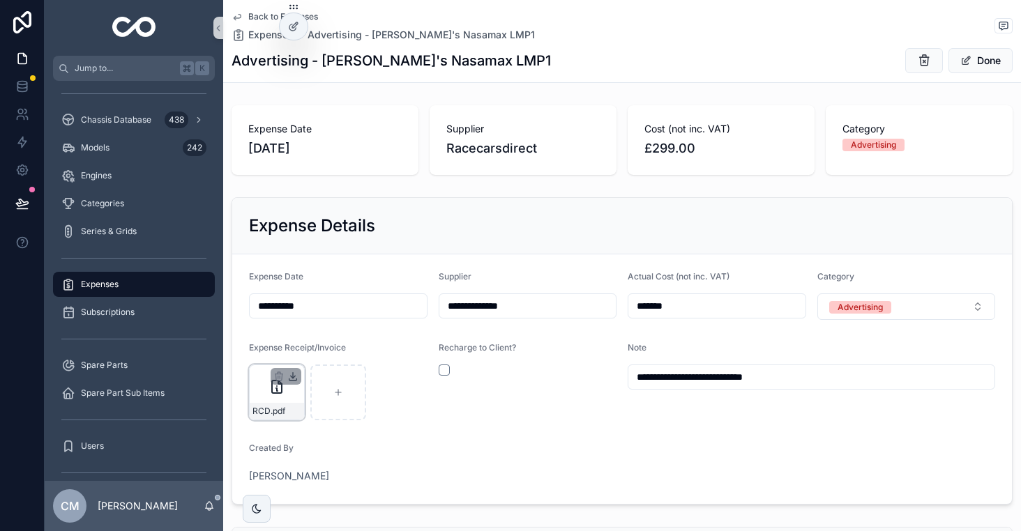
click at [293, 377] on icon "scrollable content" at bounding box center [293, 376] width 0 height 6
click at [257, 13] on span "Back to Expenses" at bounding box center [283, 16] width 70 height 11
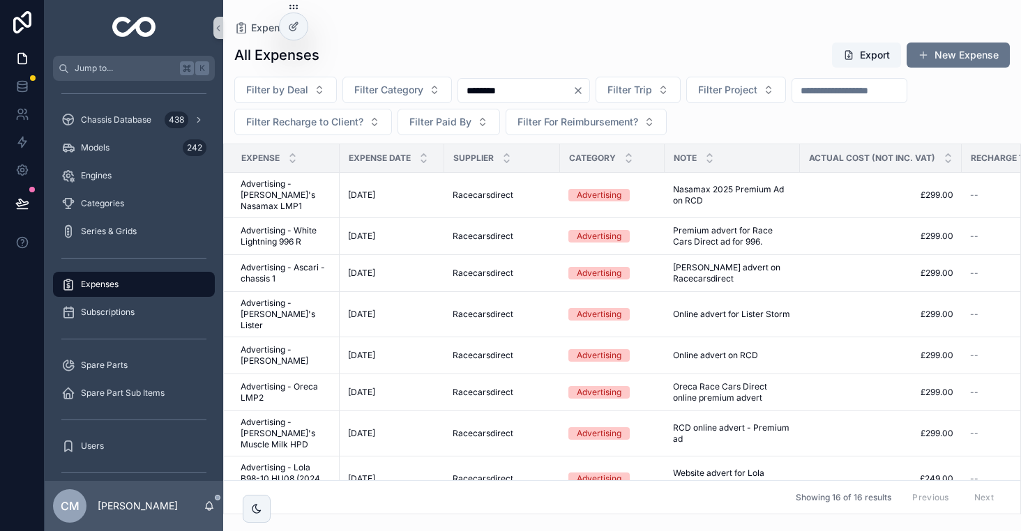
click at [510, 88] on input "********" at bounding box center [515, 91] width 114 height 20
type input "*"
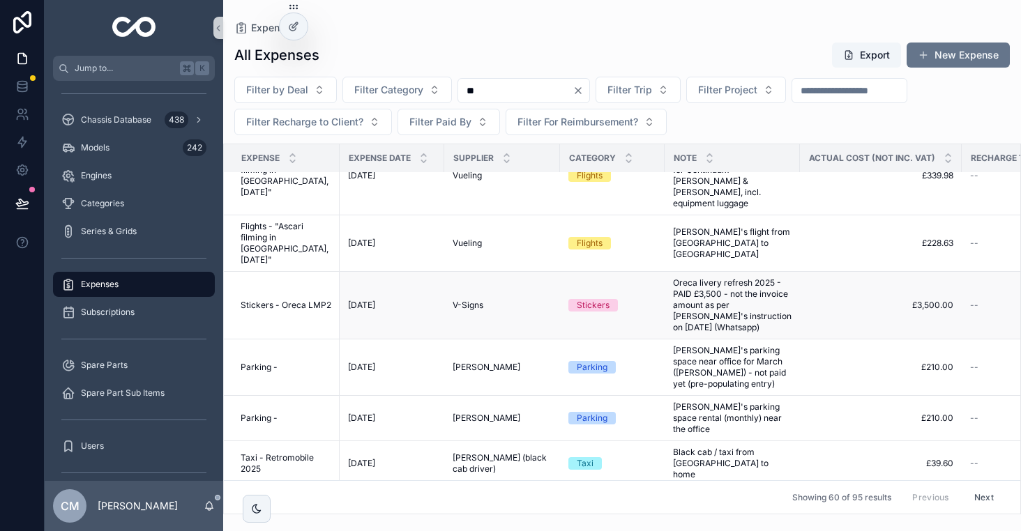
scroll to position [1409, 0]
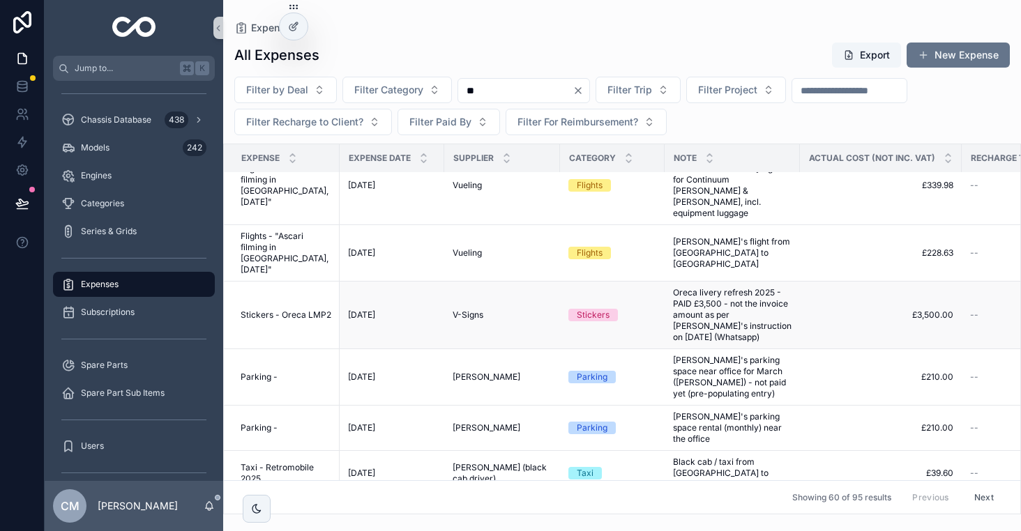
click at [461, 310] on span "V-Signs" at bounding box center [468, 315] width 31 height 11
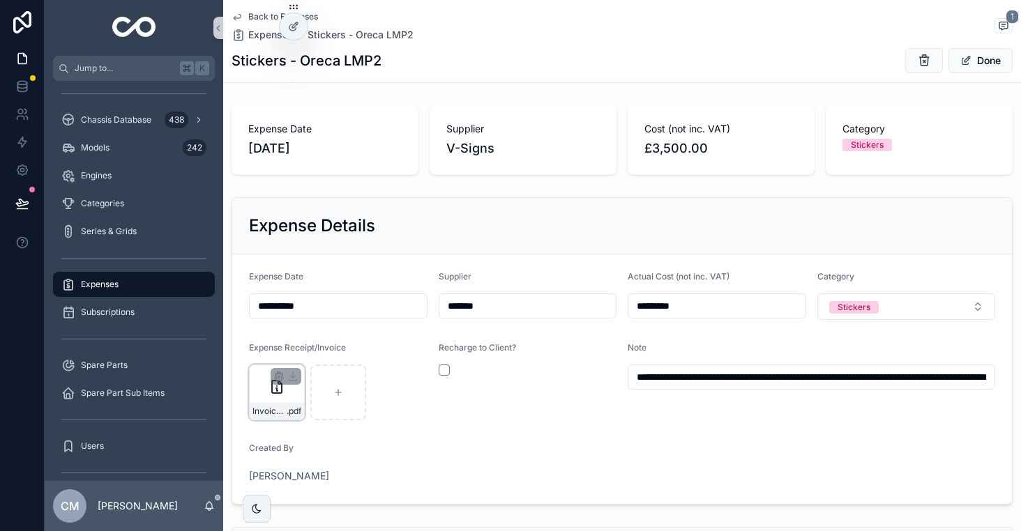
click at [268, 399] on div "Invoice-9315-(3) .pdf" at bounding box center [277, 393] width 56 height 56
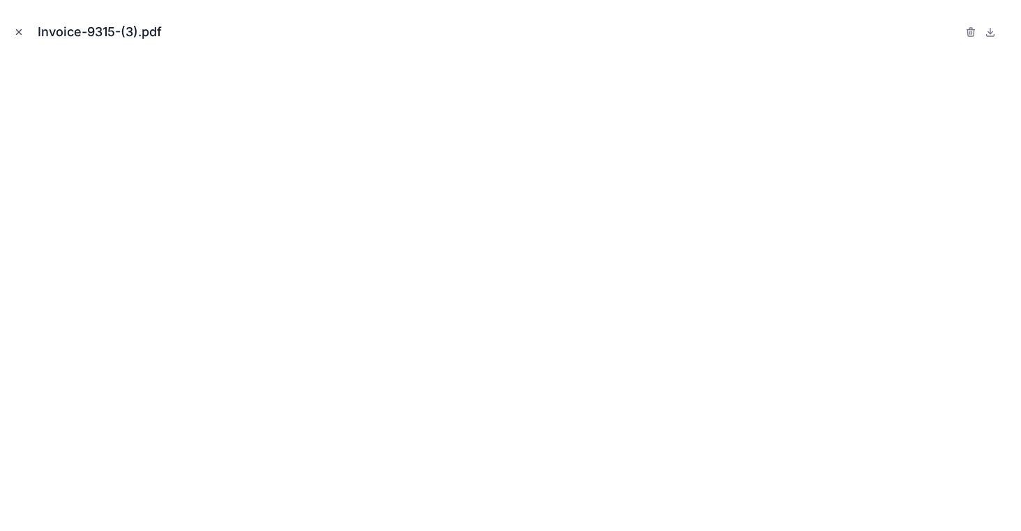
click at [20, 29] on icon "Close modal" at bounding box center [19, 32] width 10 height 10
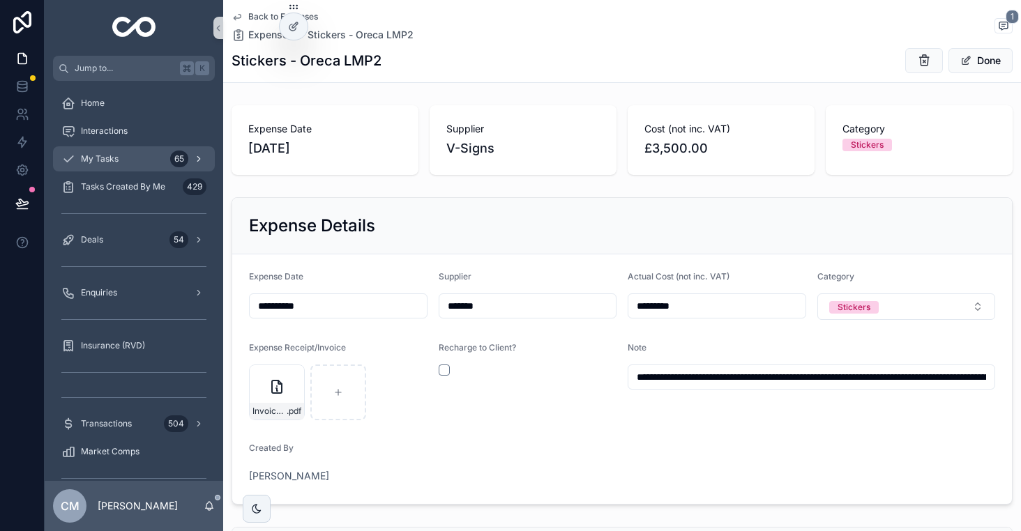
click at [112, 151] on div "My Tasks 65" at bounding box center [133, 159] width 145 height 22
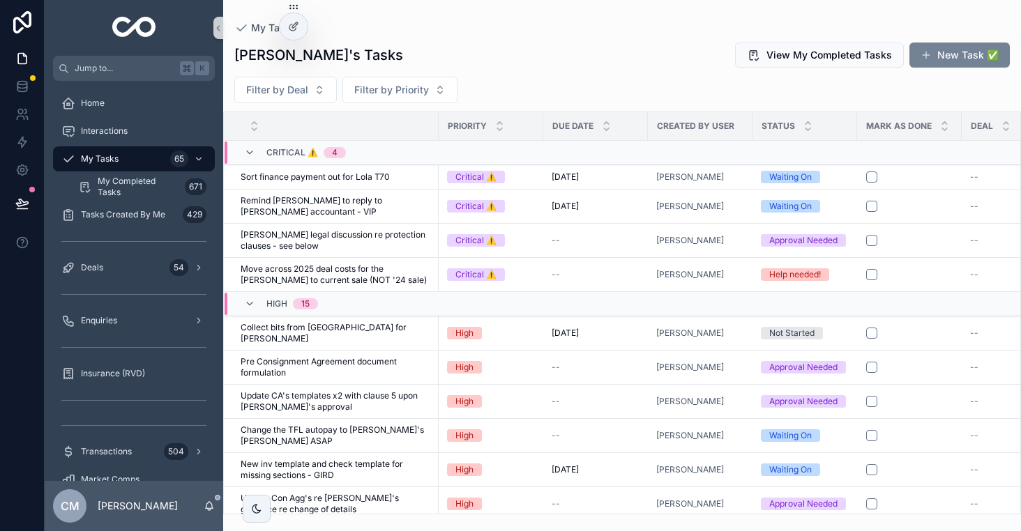
click at [953, 56] on button "New Task ✅" at bounding box center [959, 55] width 100 height 25
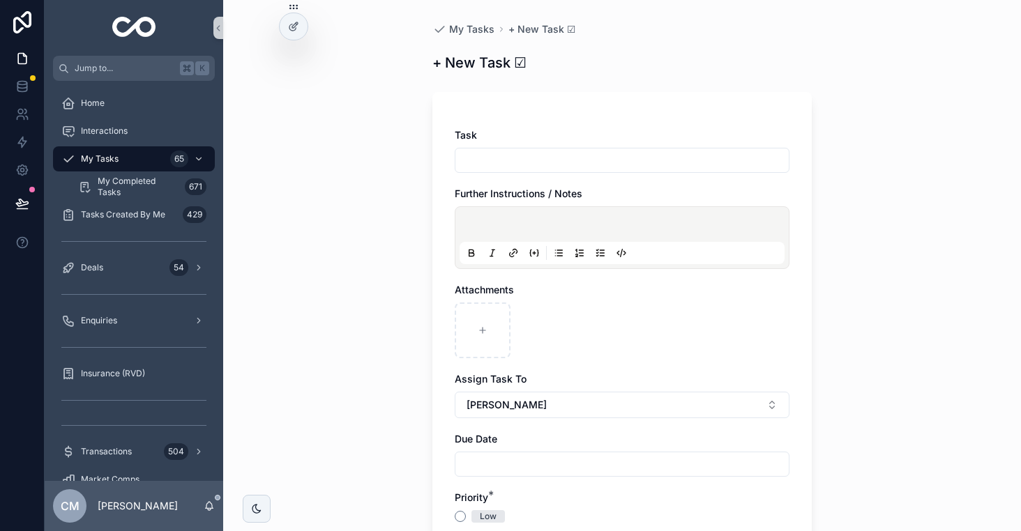
click at [569, 162] on input "scrollable content" at bounding box center [621, 161] width 333 height 20
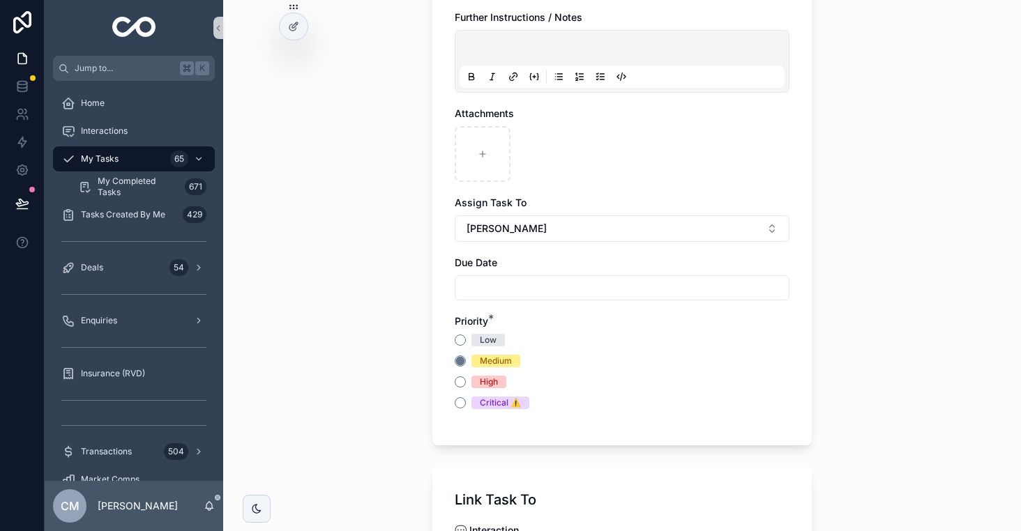
scroll to position [193, 0]
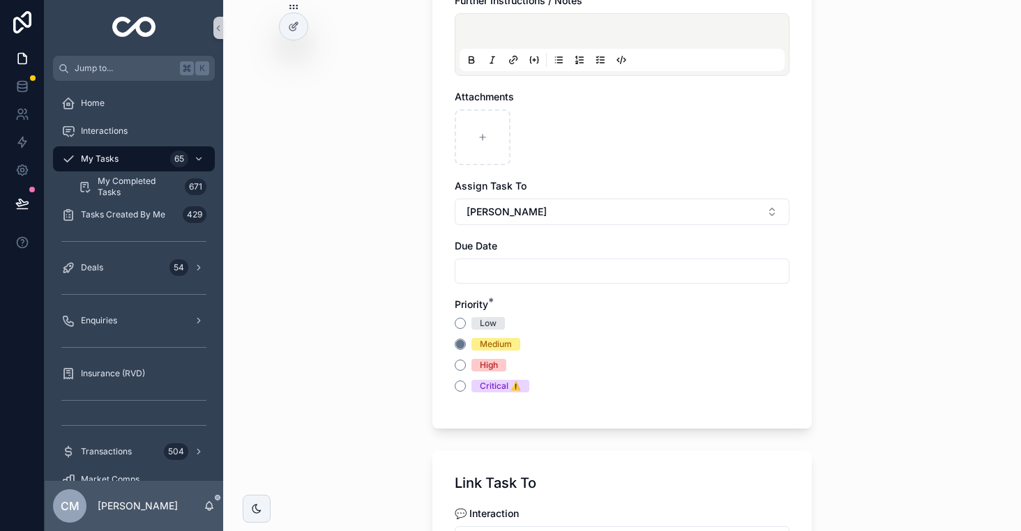
type input "**********"
click at [520, 273] on input "scrollable content" at bounding box center [621, 271] width 333 height 20
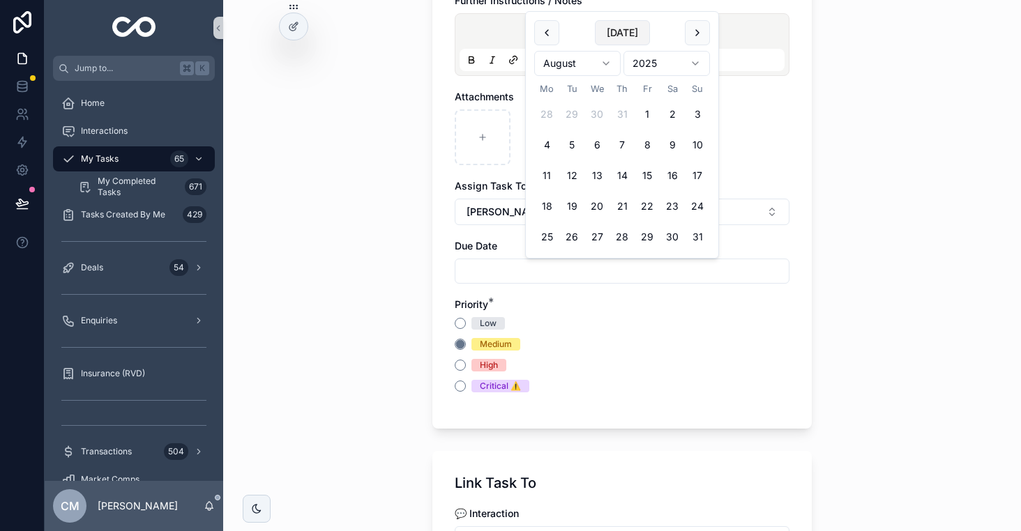
click at [618, 40] on button "[DATE]" at bounding box center [622, 32] width 55 height 25
click at [545, 111] on button "1" at bounding box center [546, 114] width 25 height 25
type input "**********"
click at [609, 354] on div "Low Medium High Critical ⚠️️" at bounding box center [622, 354] width 335 height 75
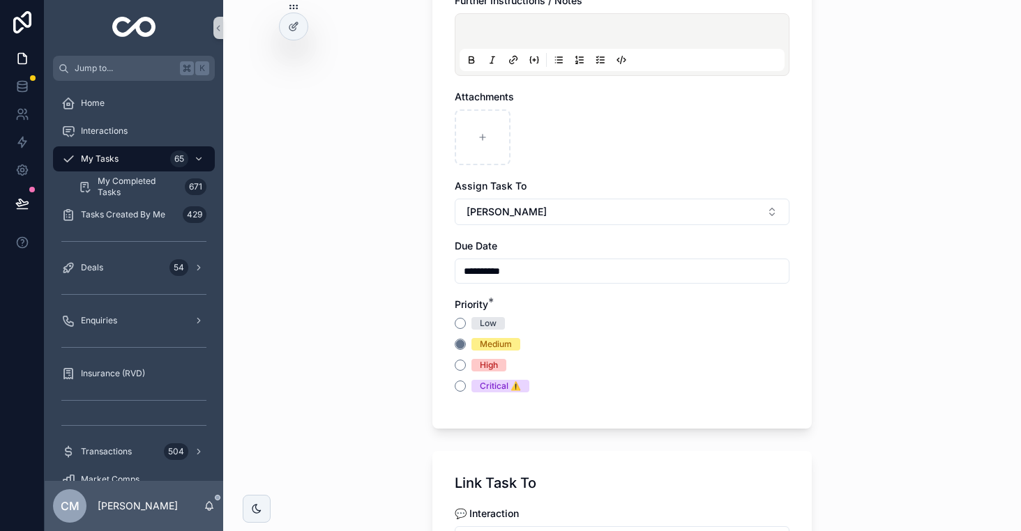
scroll to position [699, 0]
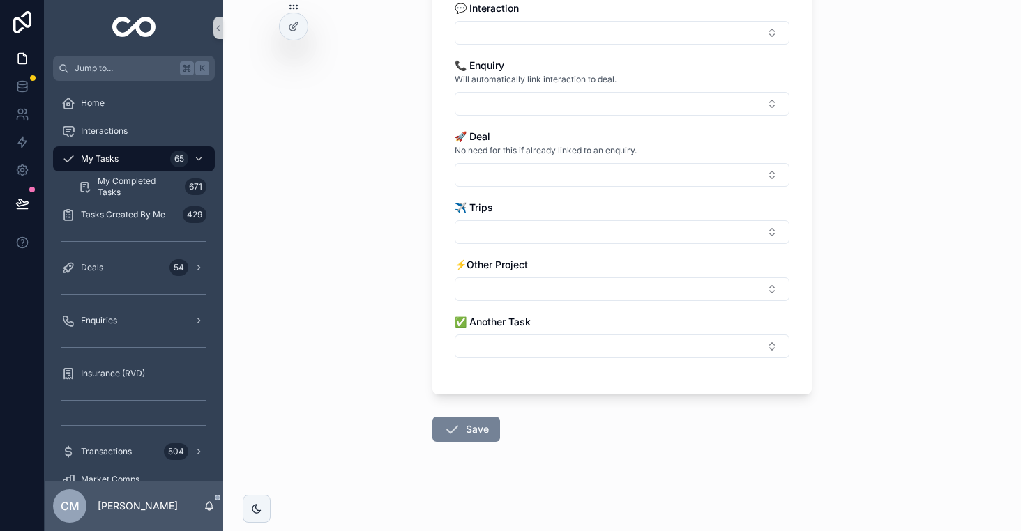
click at [439, 436] on button "Save" at bounding box center [466, 429] width 68 height 25
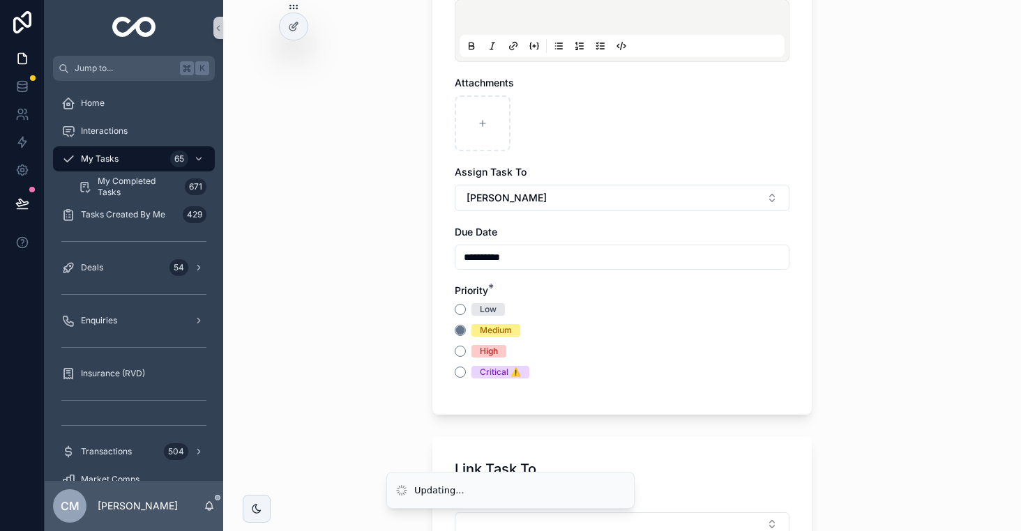
scroll to position [0, 0]
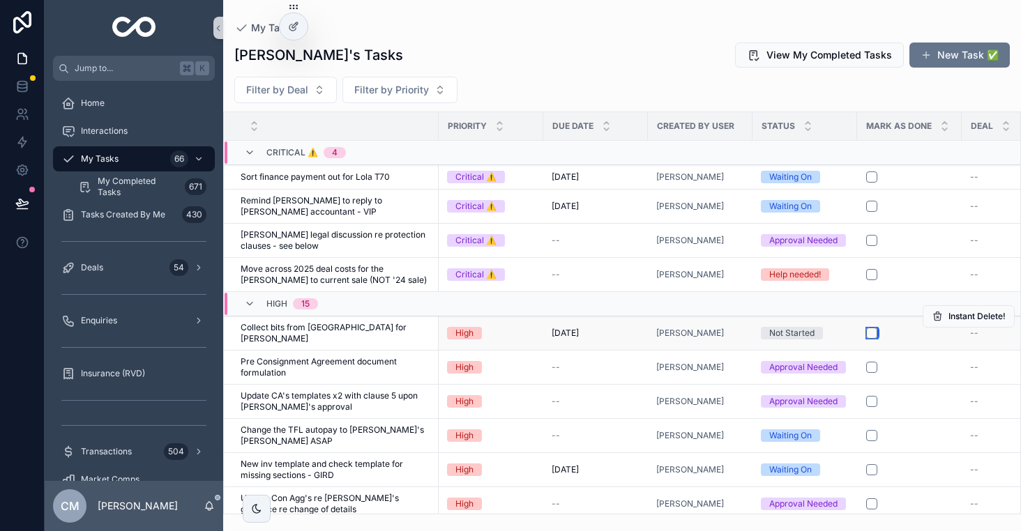
click at [872, 328] on button "scrollable content" at bounding box center [871, 333] width 11 height 11
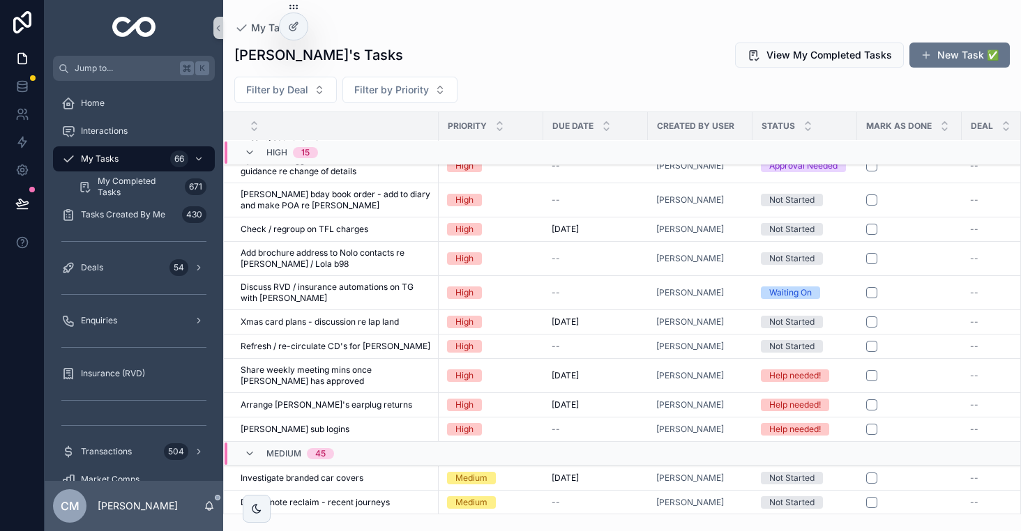
scroll to position [381, 0]
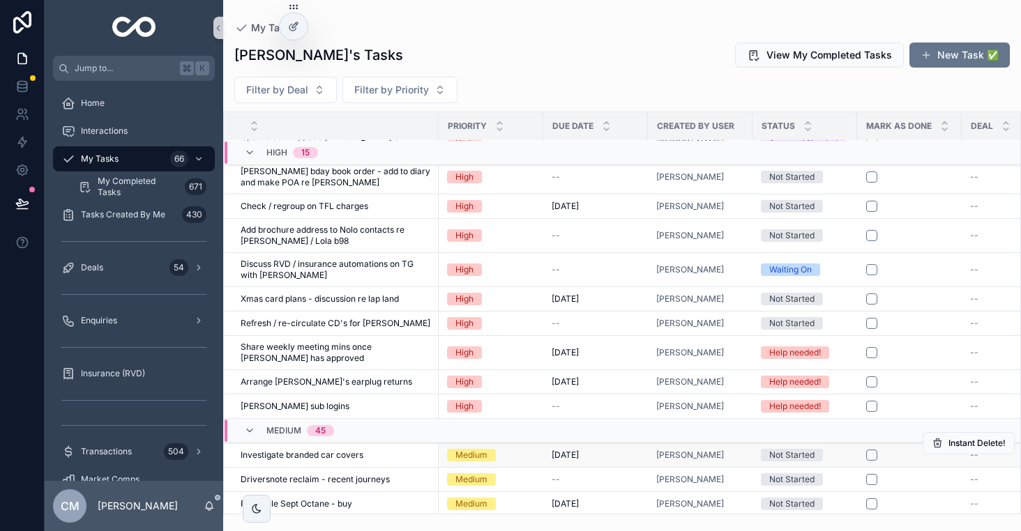
click at [797, 449] on div "Not Started" at bounding box center [791, 455] width 45 height 13
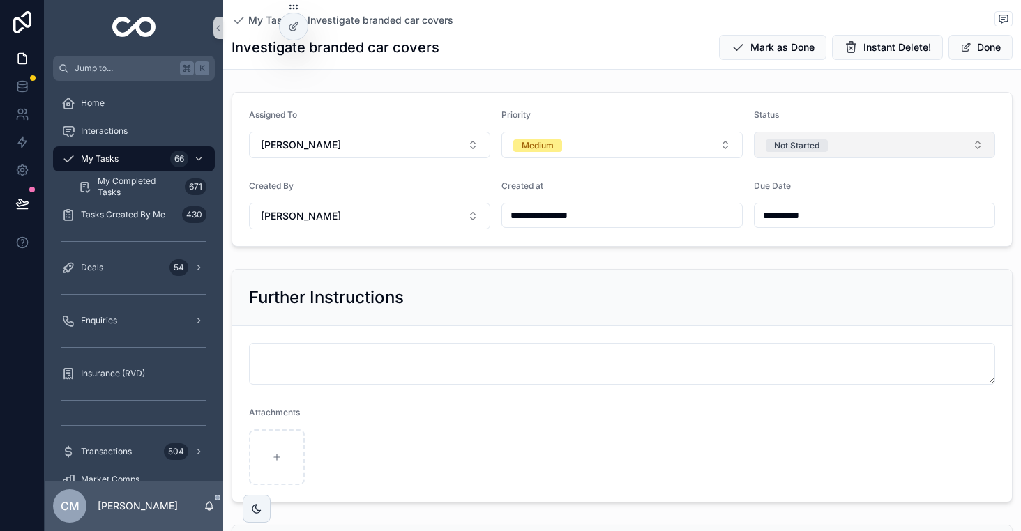
click at [900, 135] on button "Not Started" at bounding box center [874, 145] width 241 height 26
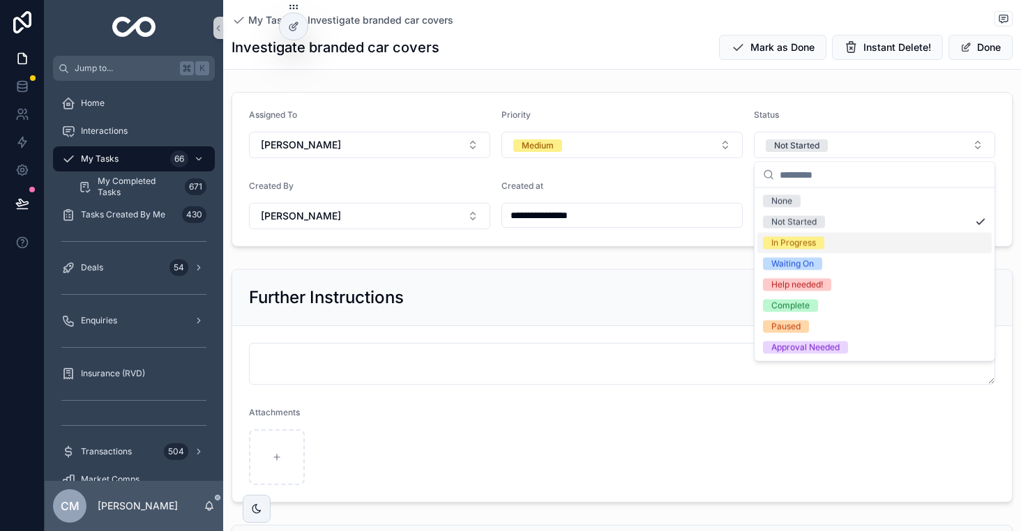
click at [809, 246] on div "In Progress" at bounding box center [793, 243] width 45 height 13
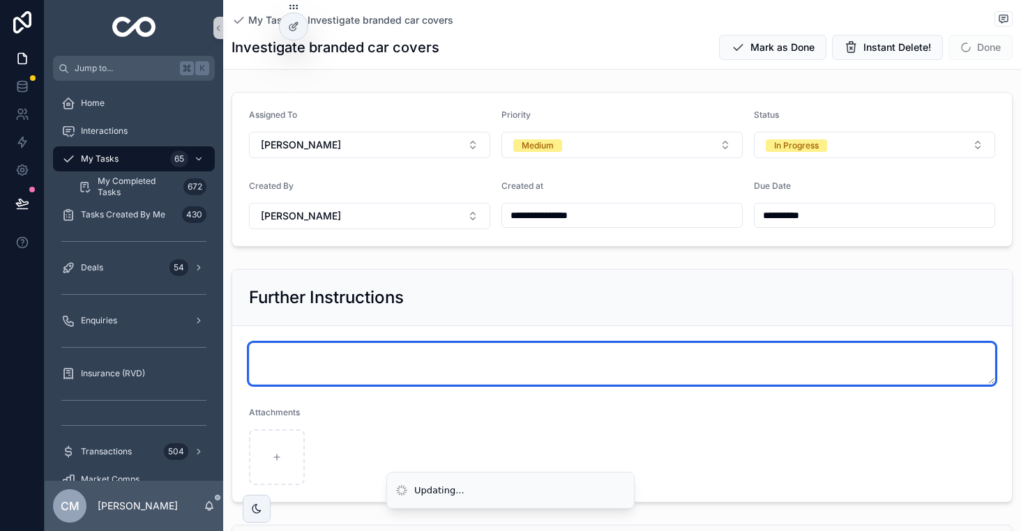
click at [402, 360] on textarea "scrollable content" at bounding box center [622, 364] width 746 height 42
paste textarea "**********"
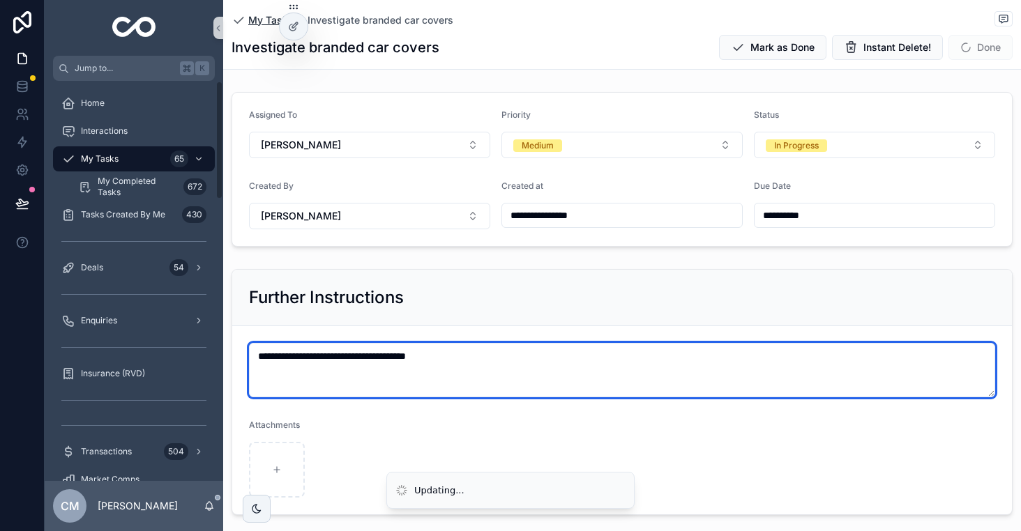
type textarea "**********"
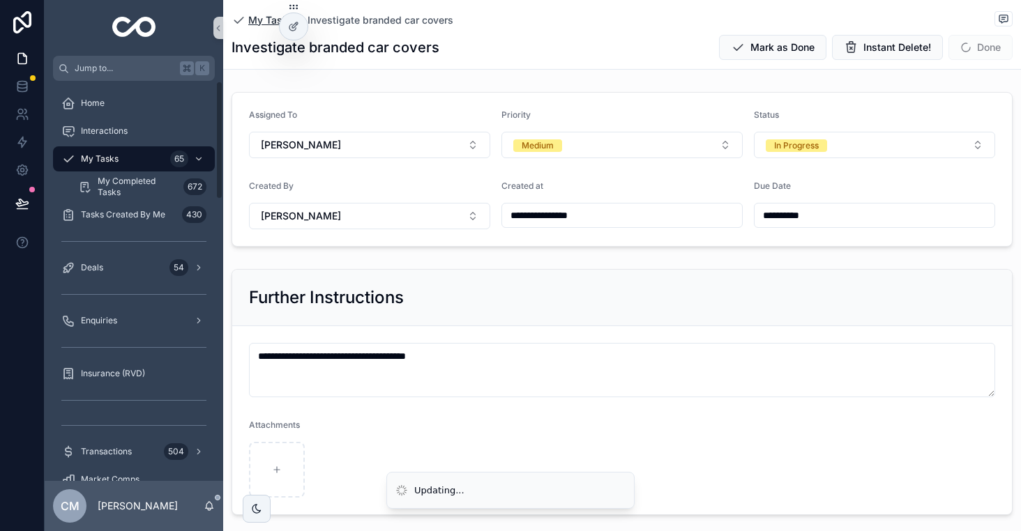
click at [254, 20] on span "My Tasks" at bounding box center [270, 20] width 45 height 14
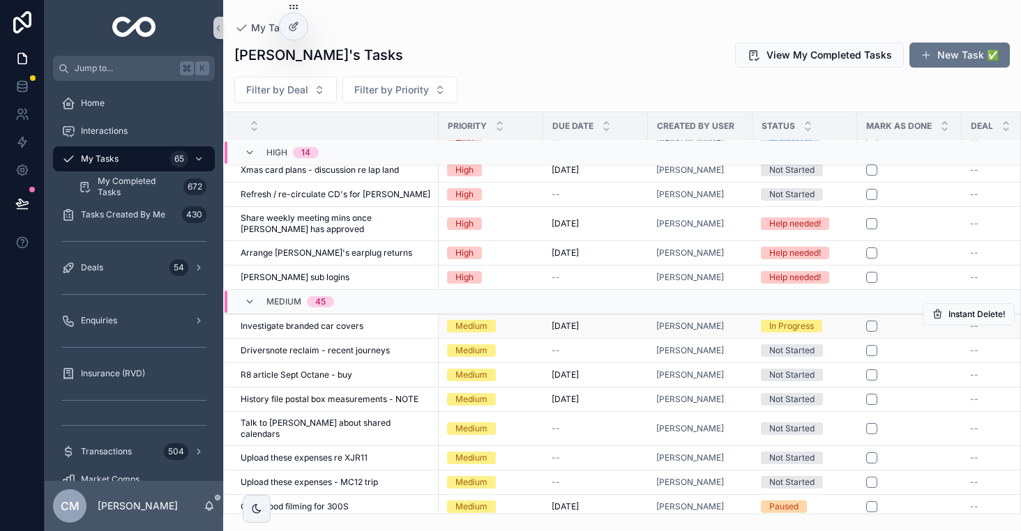
scroll to position [466, 0]
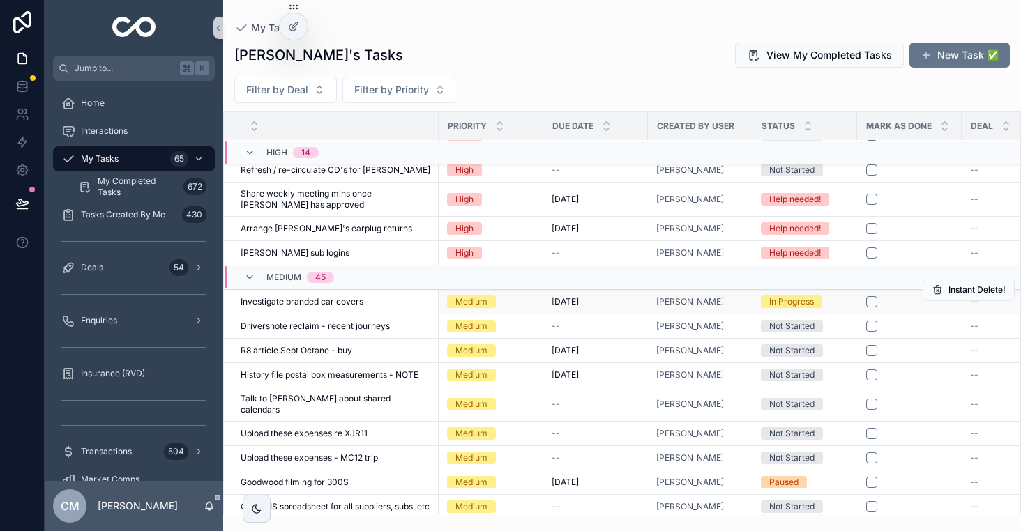
click at [800, 308] on div "In Progress" at bounding box center [791, 302] width 45 height 13
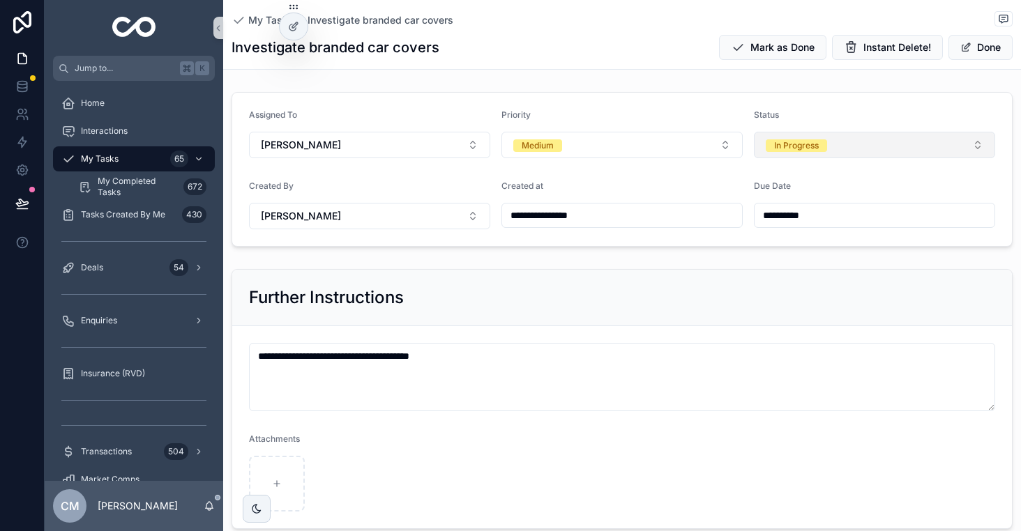
click at [918, 144] on button "In Progress" at bounding box center [874, 145] width 241 height 26
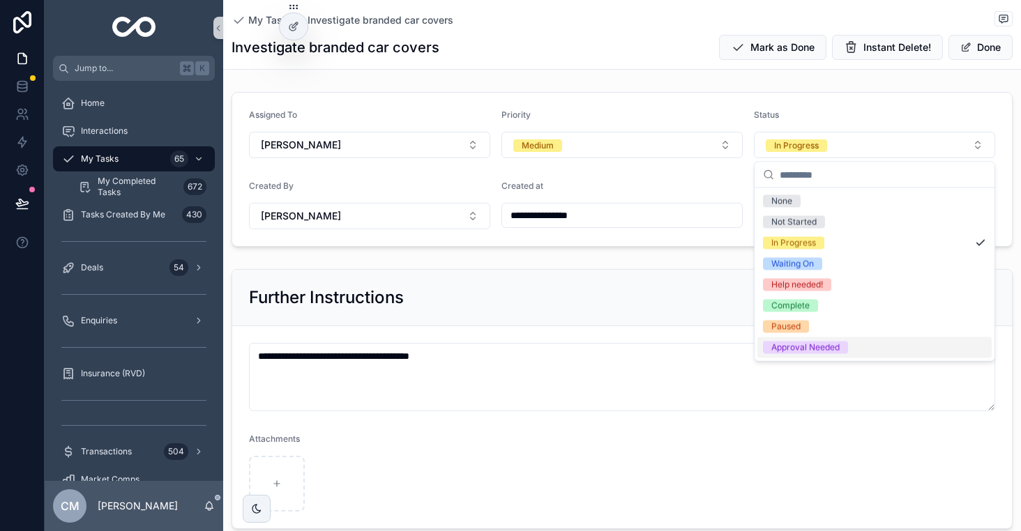
click at [822, 345] on div "Approval Needed" at bounding box center [805, 348] width 68 height 13
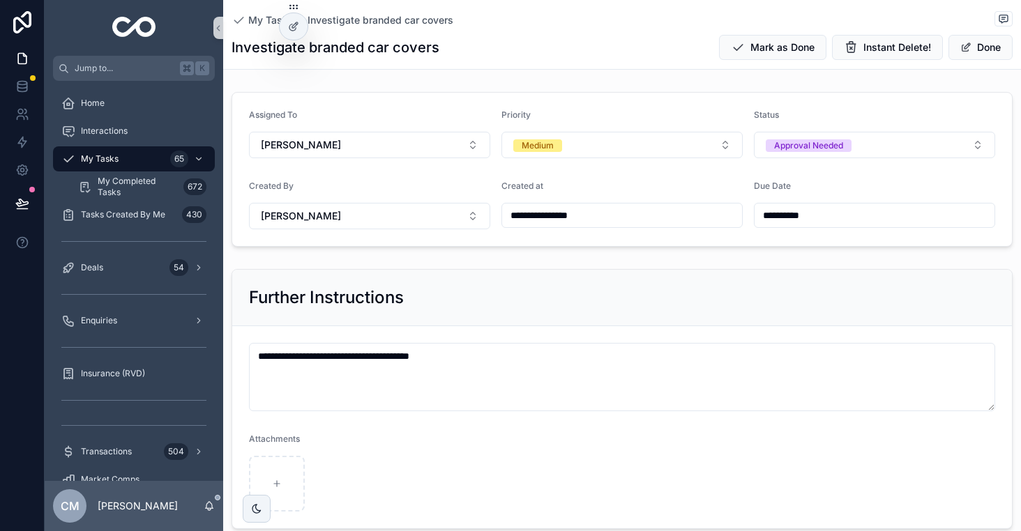
click at [255, 13] on div "My Tasks Investigate branded car covers" at bounding box center [622, 19] width 781 height 17
click at [252, 26] on span "My Tasks" at bounding box center [270, 20] width 45 height 14
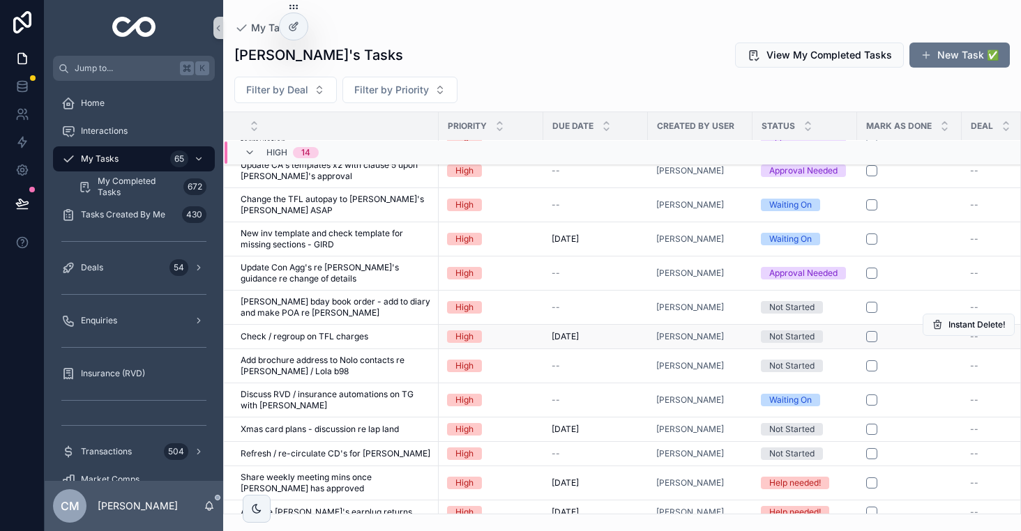
scroll to position [203, 0]
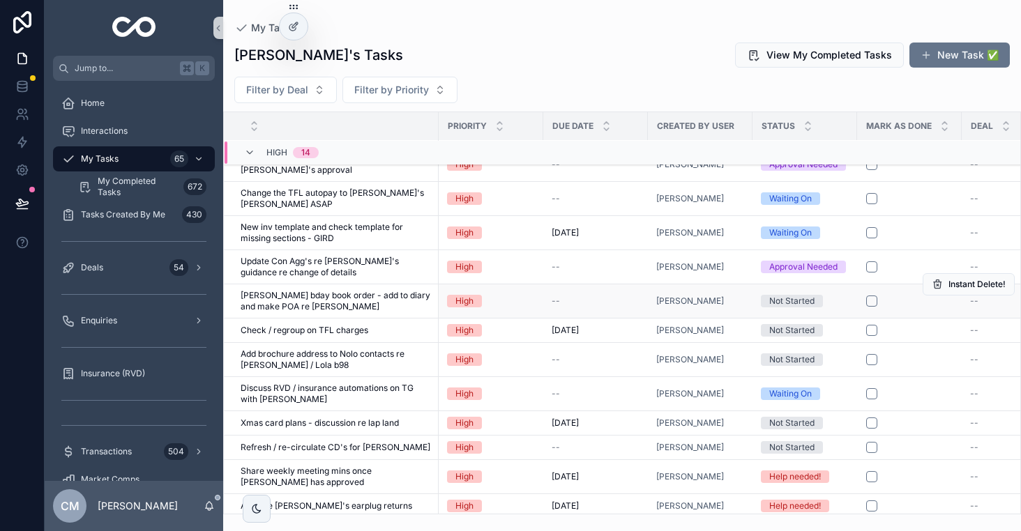
click at [817, 295] on span "Not Started" at bounding box center [792, 301] width 62 height 13
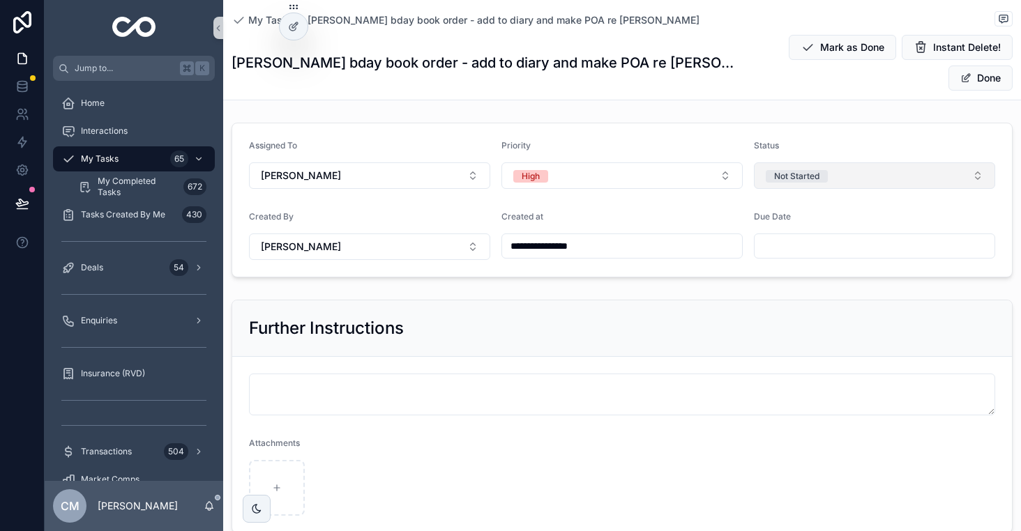
click at [872, 162] on button "Not Started" at bounding box center [874, 175] width 241 height 26
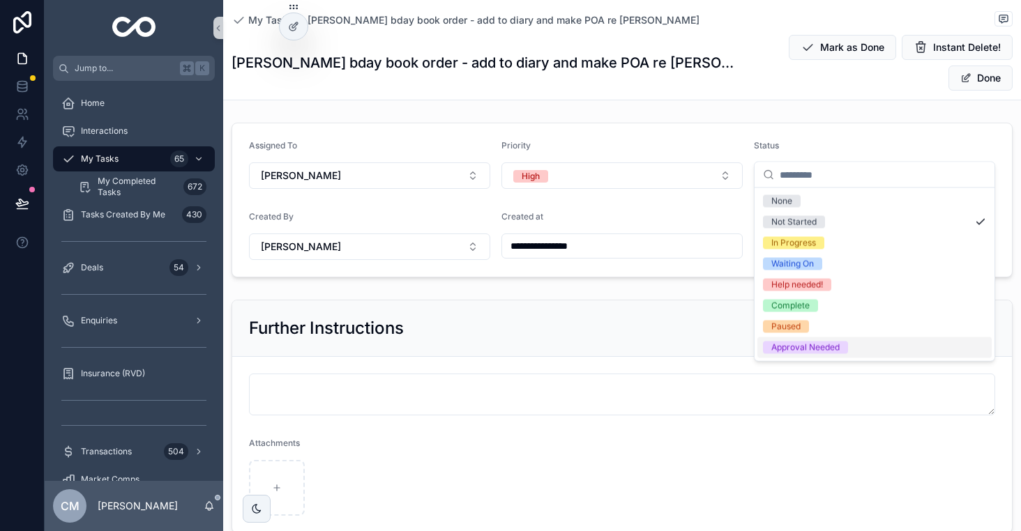
click at [807, 340] on div "Approval Needed" at bounding box center [874, 348] width 234 height 21
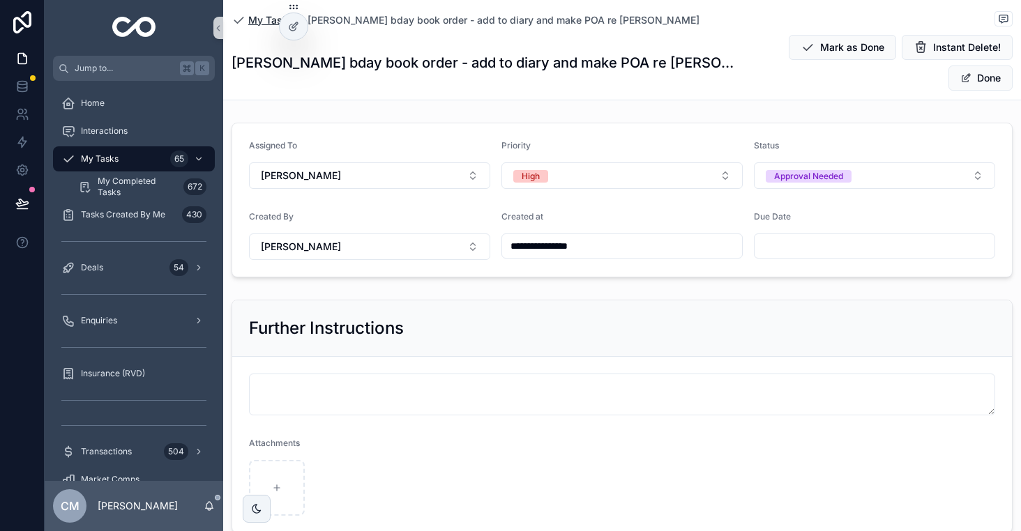
click at [263, 23] on span "My Tasks" at bounding box center [270, 20] width 45 height 14
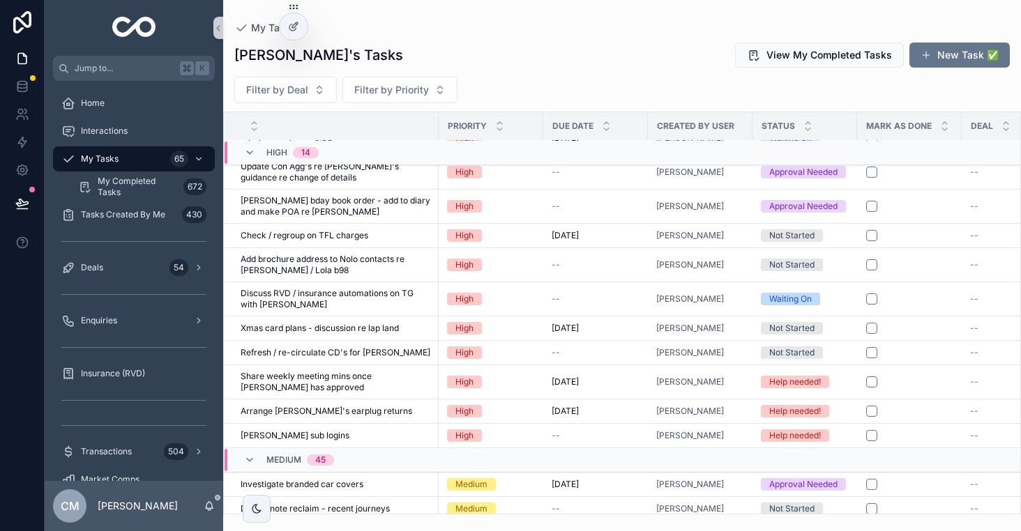
scroll to position [305, 0]
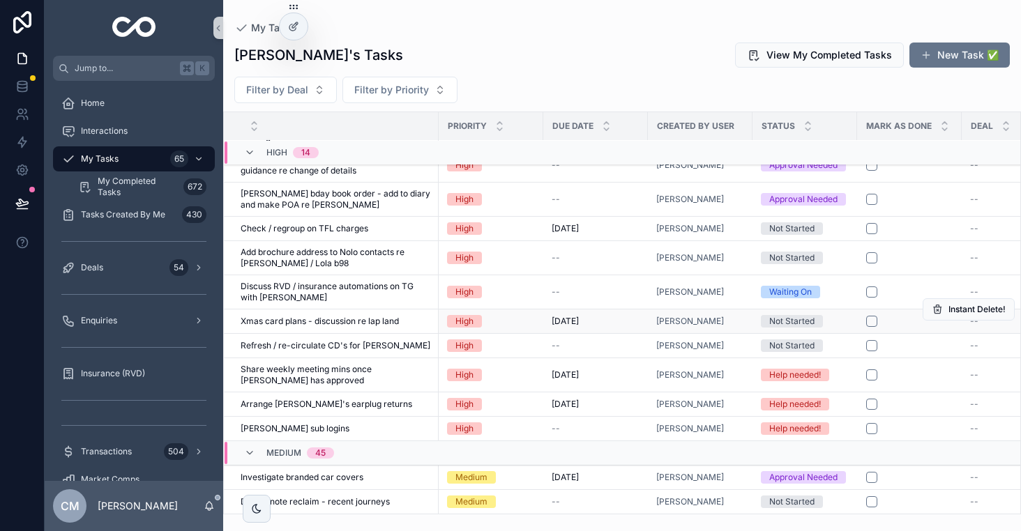
click at [797, 315] on div "Not Started" at bounding box center [791, 321] width 45 height 13
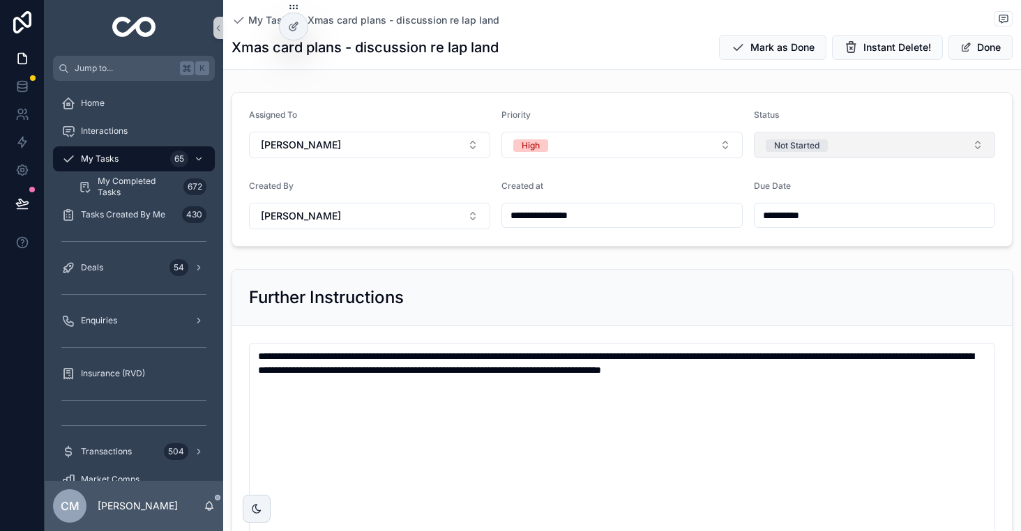
click at [879, 147] on button "Not Started" at bounding box center [874, 145] width 241 height 26
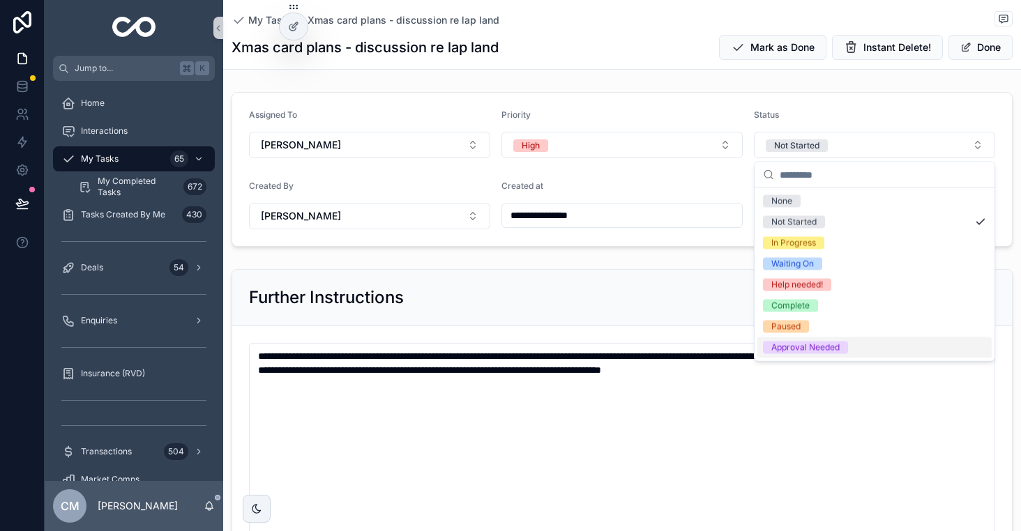
click at [817, 342] on div "Approval Needed" at bounding box center [805, 348] width 68 height 13
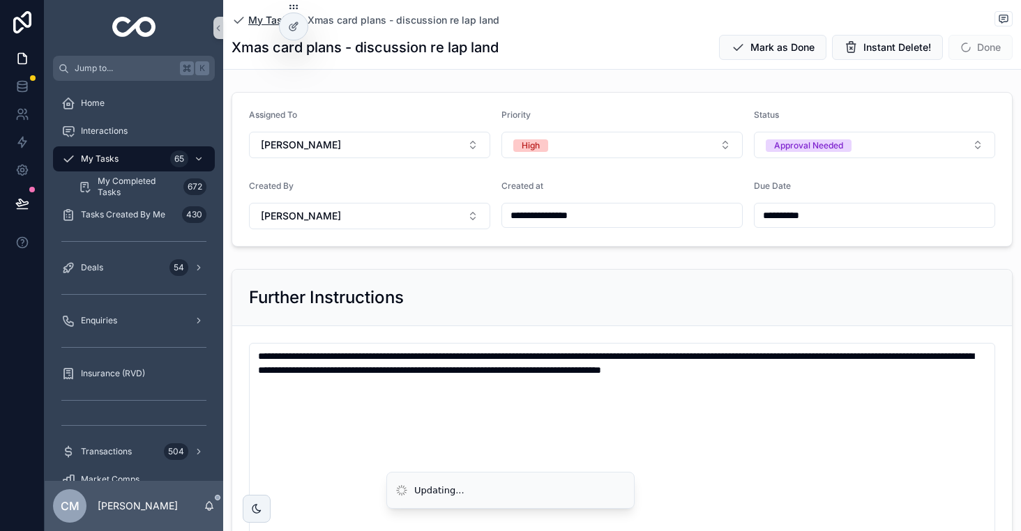
click at [257, 21] on span "My Tasks" at bounding box center [270, 20] width 45 height 14
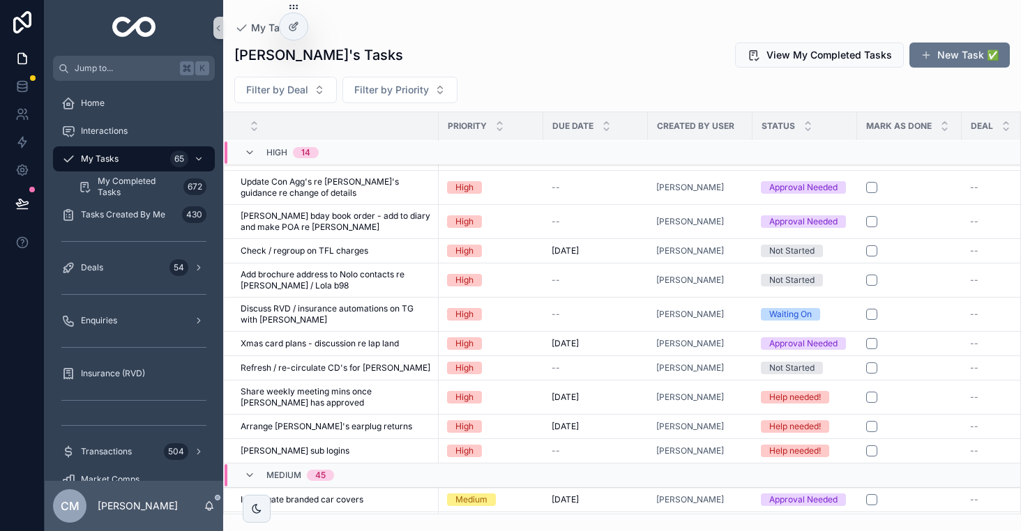
scroll to position [286, 0]
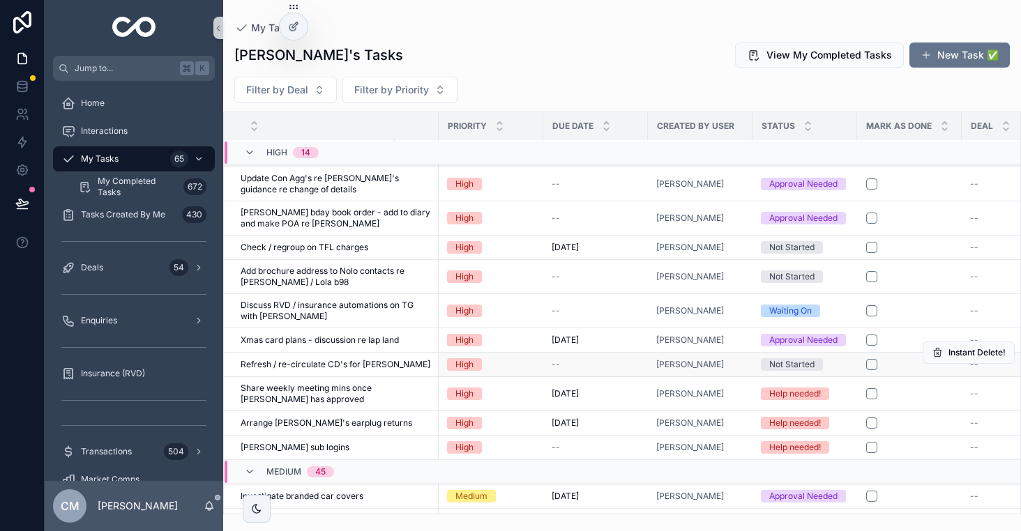
click at [789, 358] on div "Not Started" at bounding box center [791, 364] width 45 height 13
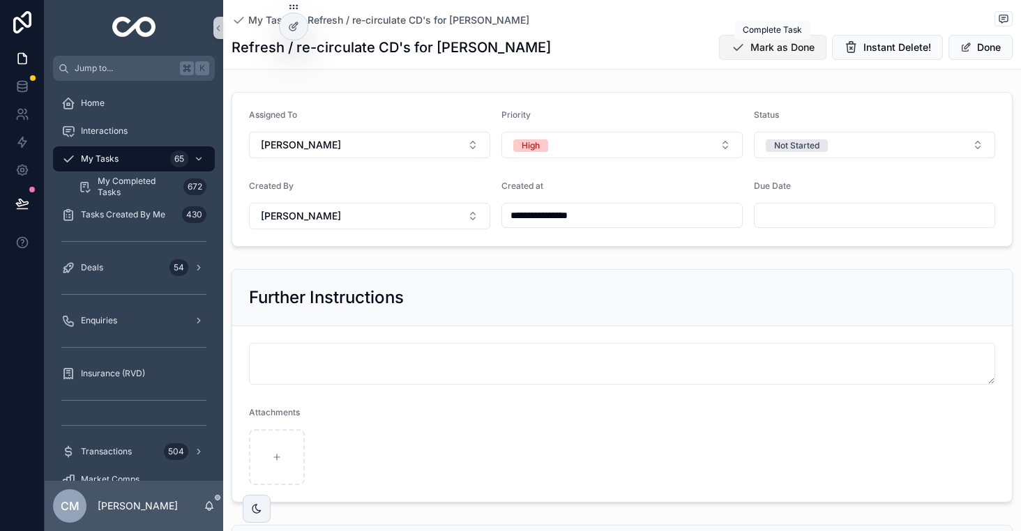
click at [798, 42] on span "Mark as Done" at bounding box center [782, 47] width 64 height 14
click at [254, 25] on span "My Tasks" at bounding box center [270, 20] width 45 height 14
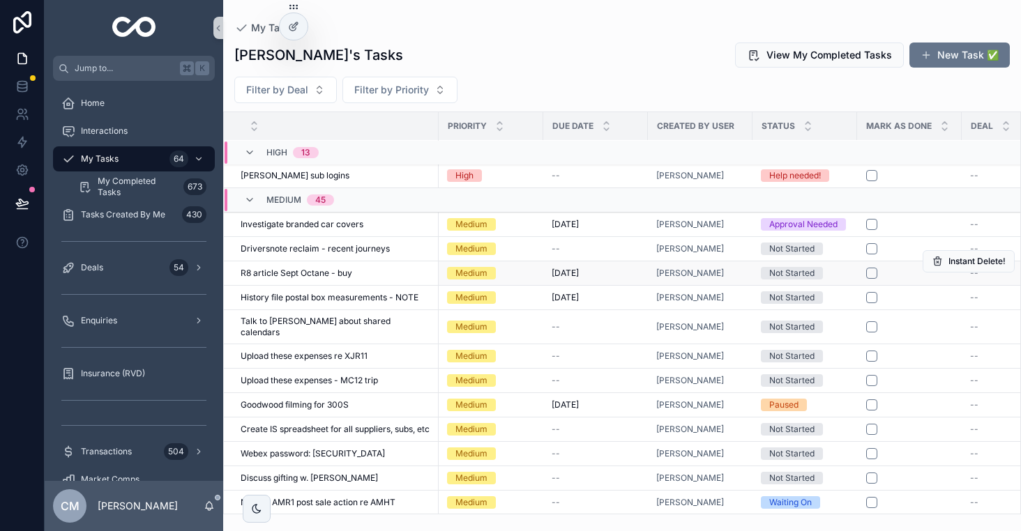
scroll to position [541, 0]
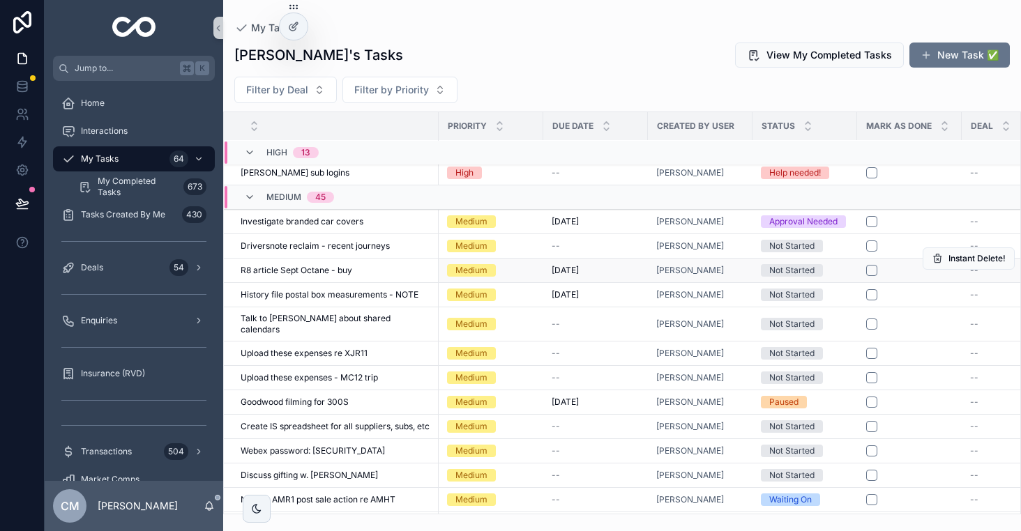
click at [810, 271] on div "Not Started" at bounding box center [791, 270] width 45 height 13
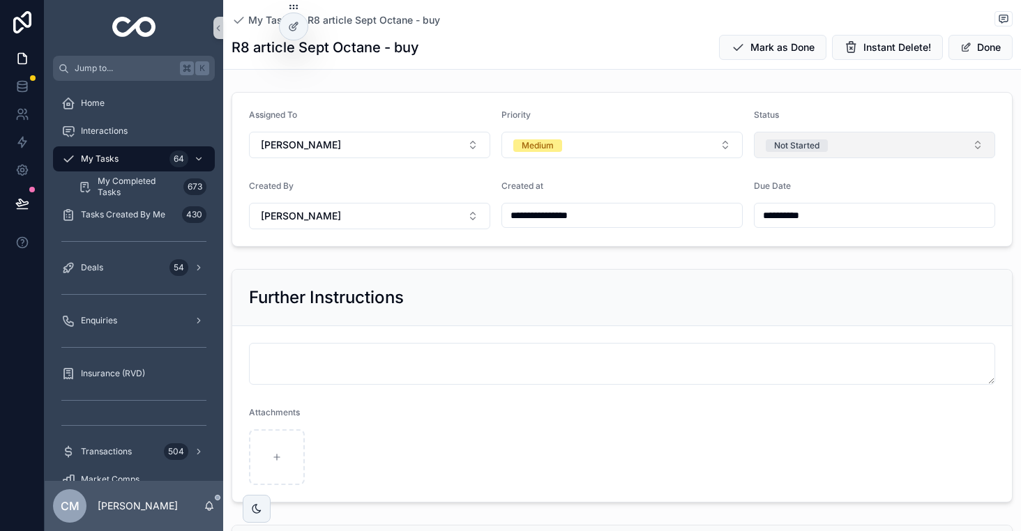
click at [894, 147] on button "Not Started" at bounding box center [874, 145] width 241 height 26
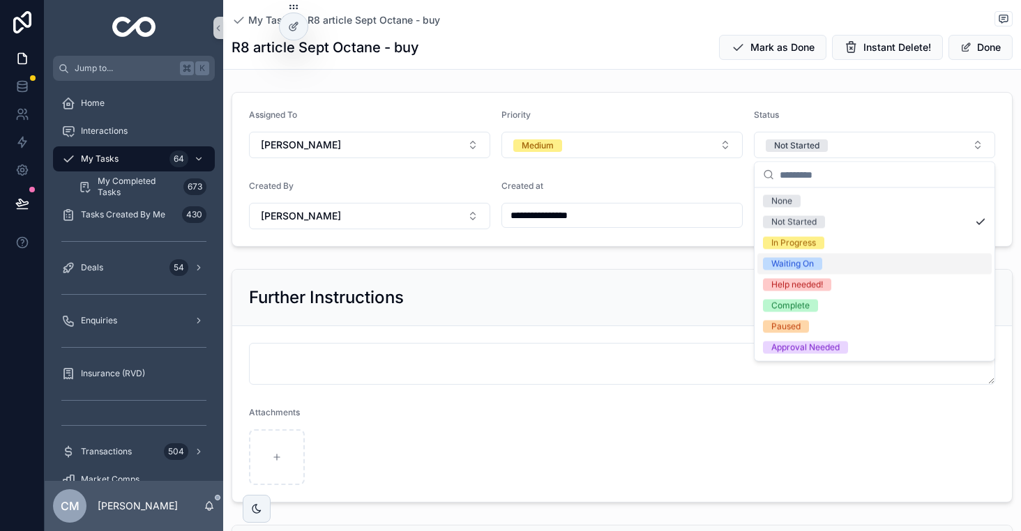
click at [812, 266] on div "Waiting On" at bounding box center [792, 264] width 43 height 13
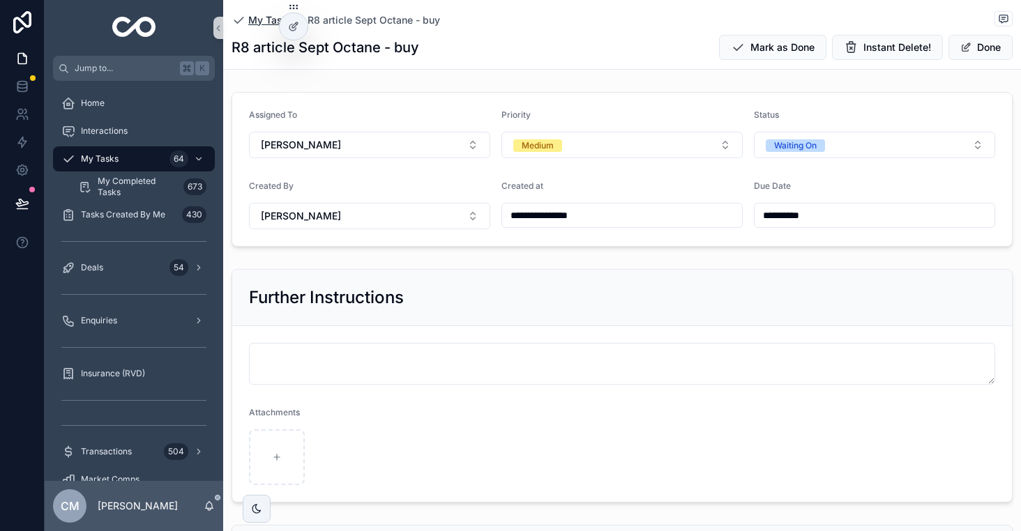
click at [270, 18] on span "My Tasks" at bounding box center [270, 20] width 45 height 14
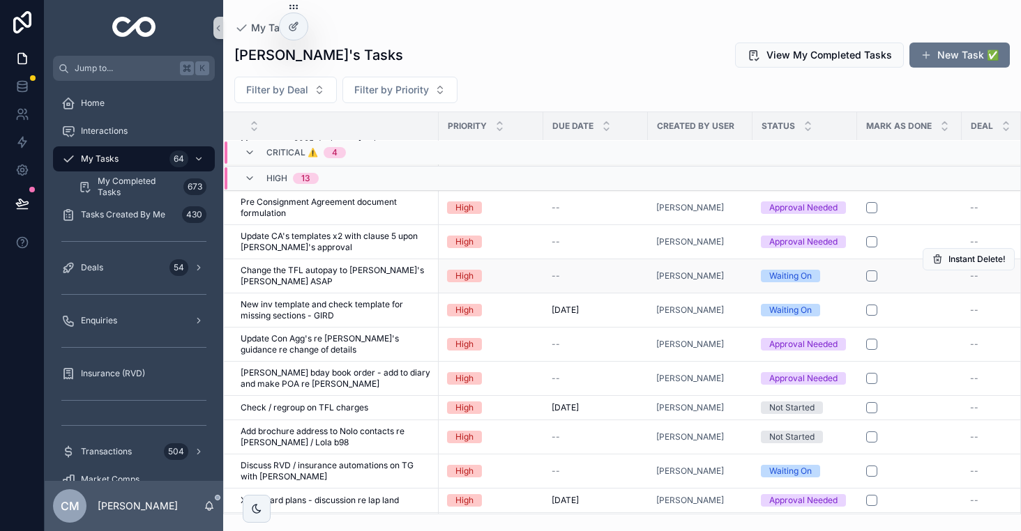
scroll to position [128, 0]
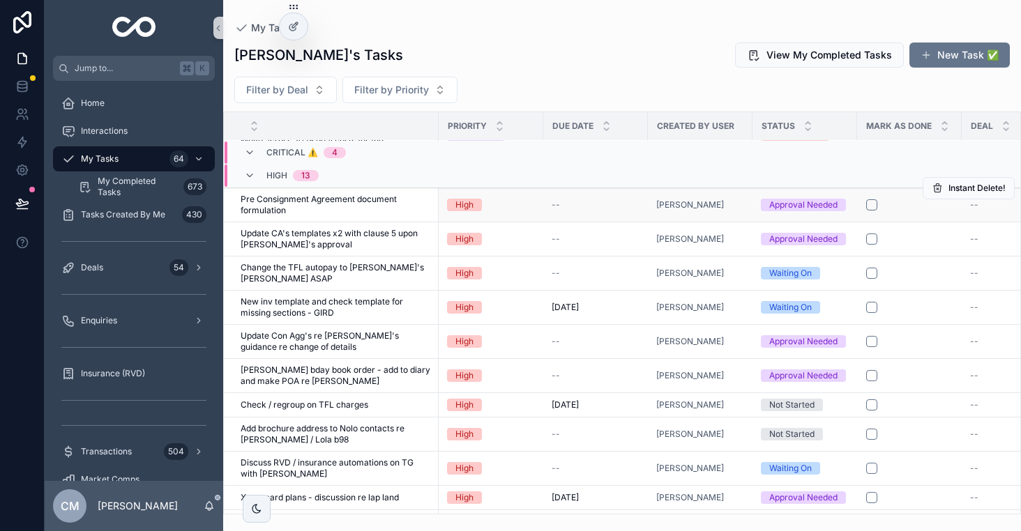
click at [351, 194] on span "Pre Consignment Agreement document formulation" at bounding box center [336, 205] width 190 height 22
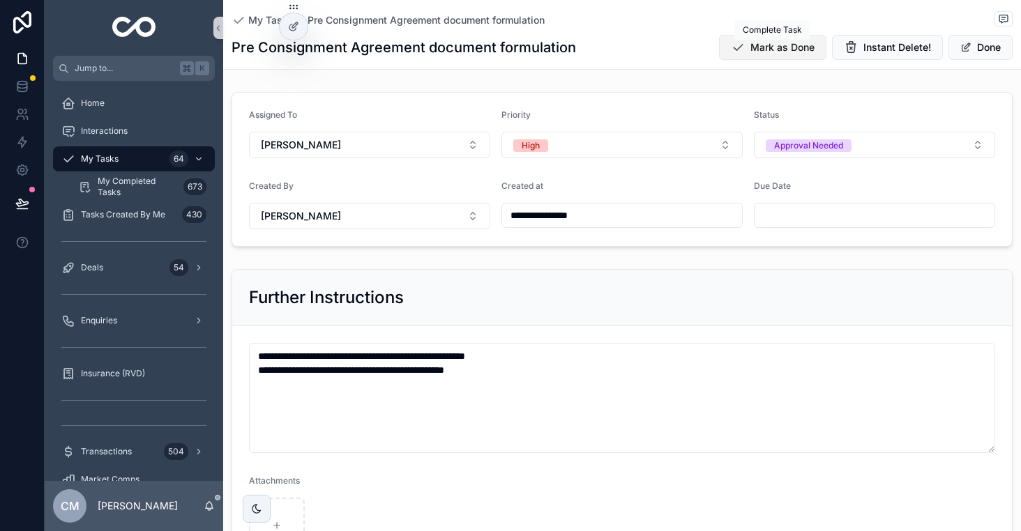
click at [762, 50] on span "Mark as Done" at bounding box center [782, 47] width 64 height 14
click at [258, 20] on span "My Tasks" at bounding box center [270, 20] width 45 height 14
